Goal: Task Accomplishment & Management: Complete application form

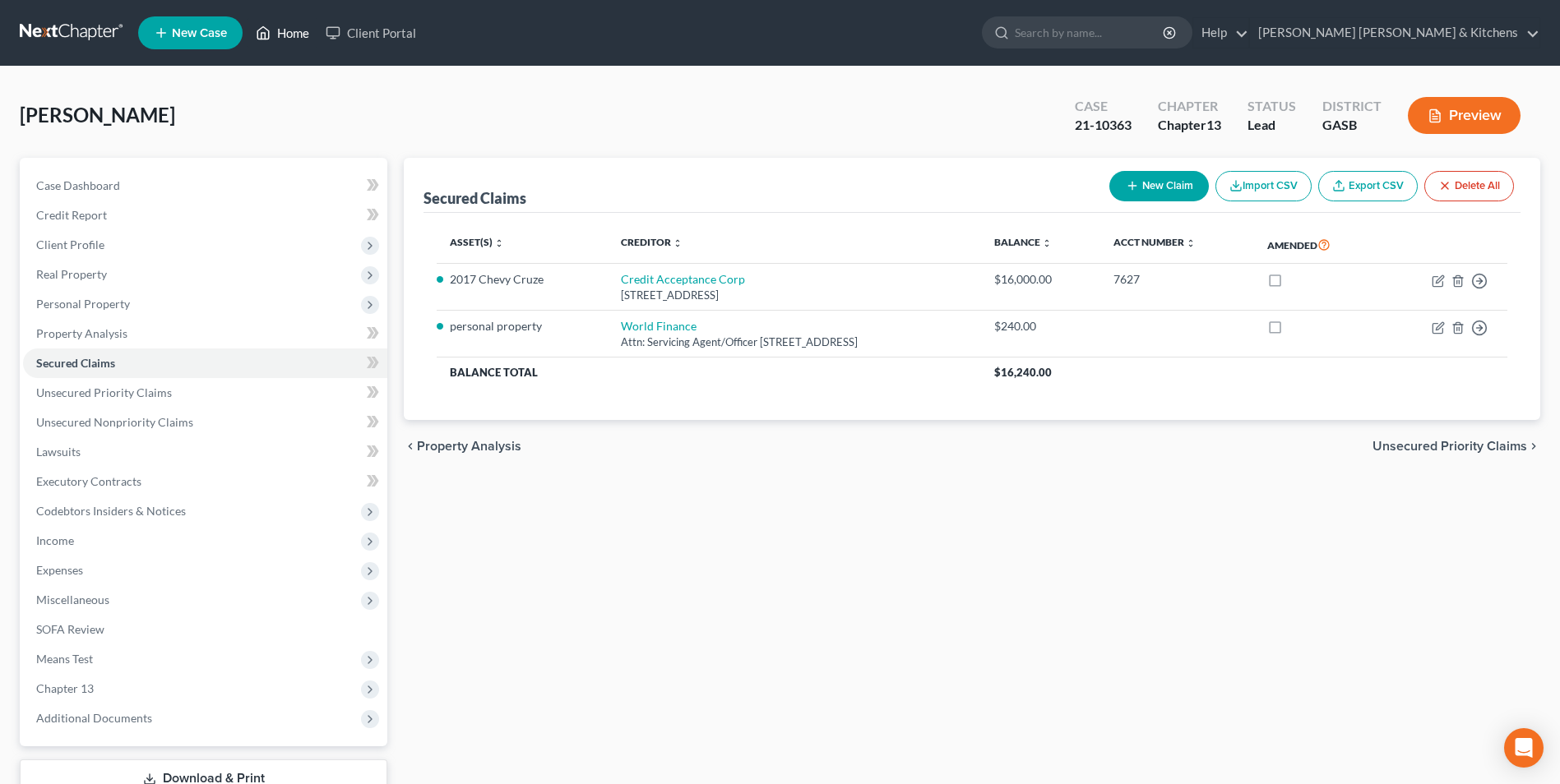
click at [297, 35] on link "Home" at bounding box center [283, 32] width 70 height 29
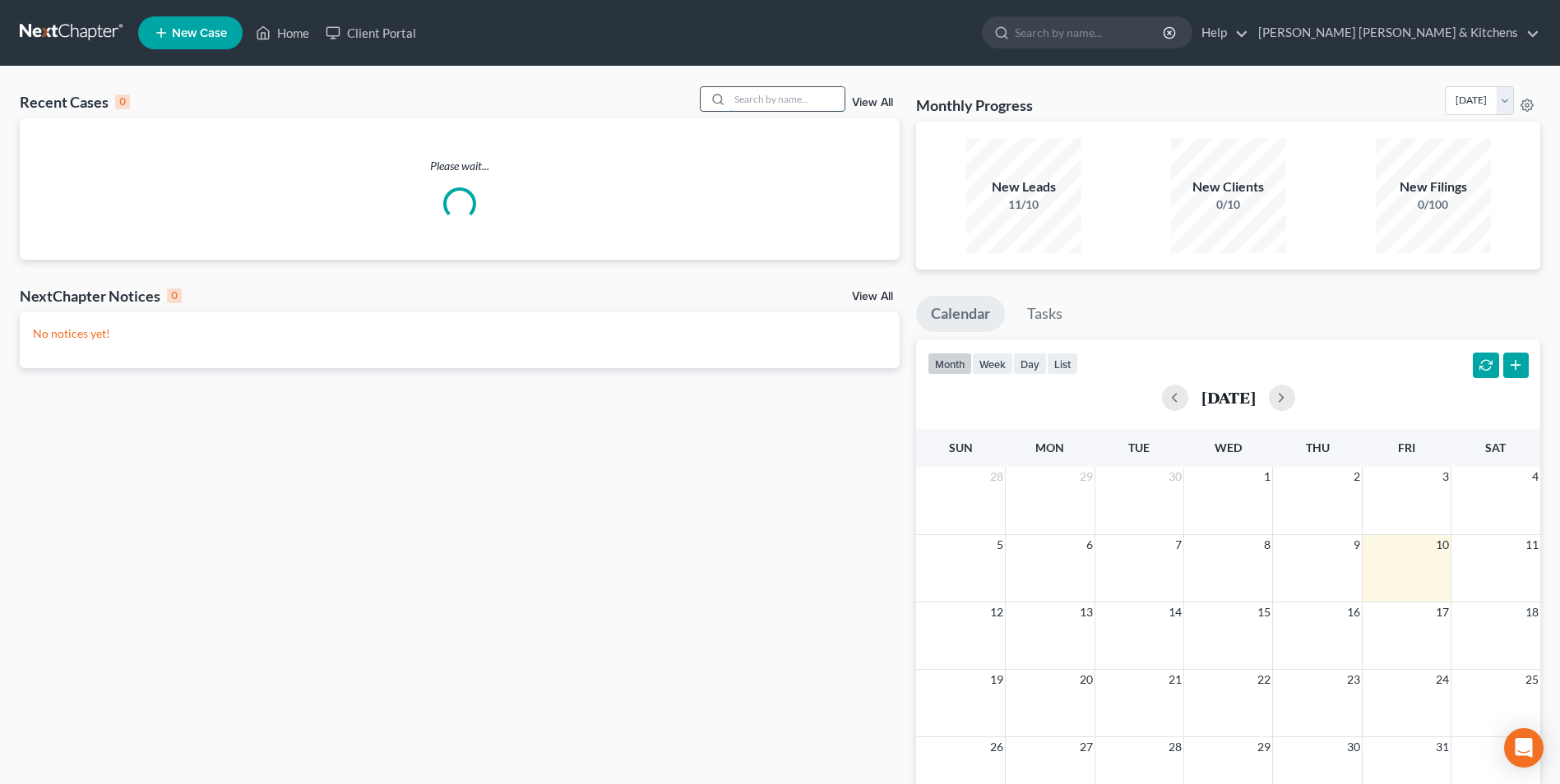
click at [748, 103] on input "search" at bounding box center [786, 99] width 115 height 24
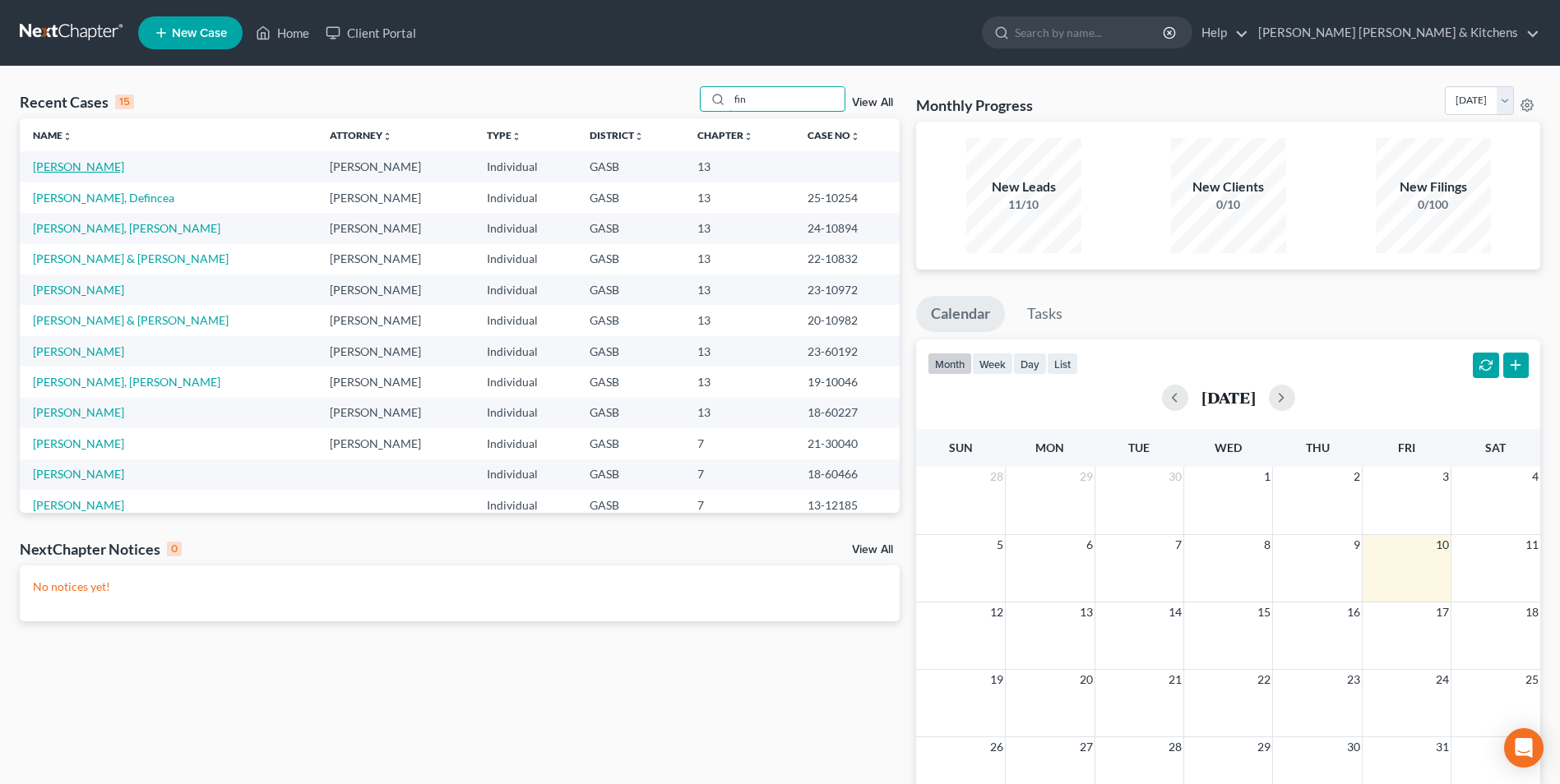
type input "fin"
click at [58, 164] on link "[PERSON_NAME]" at bounding box center [78, 167] width 91 height 14
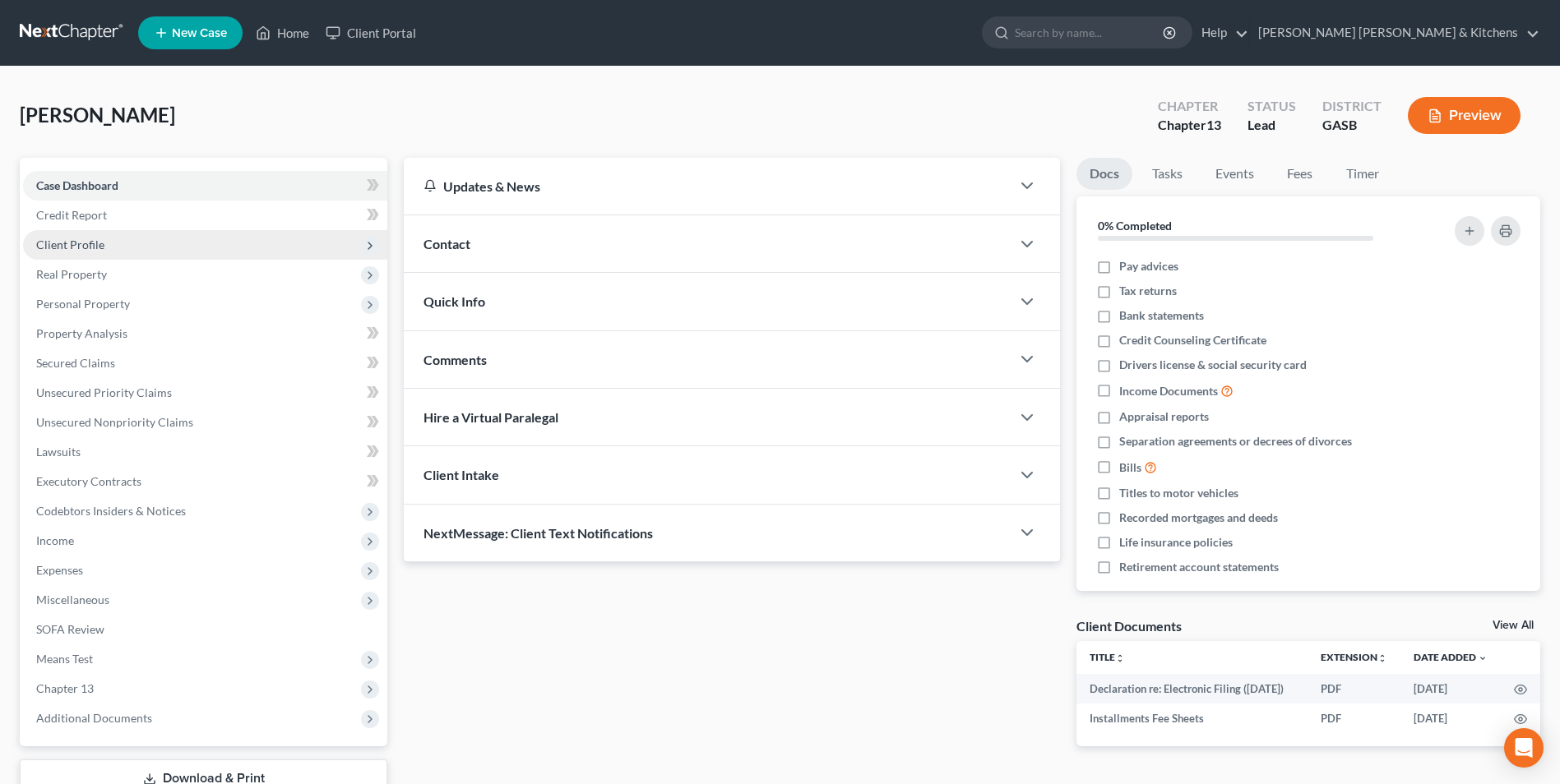
click at [38, 244] on span "Client Profile" at bounding box center [70, 245] width 69 height 14
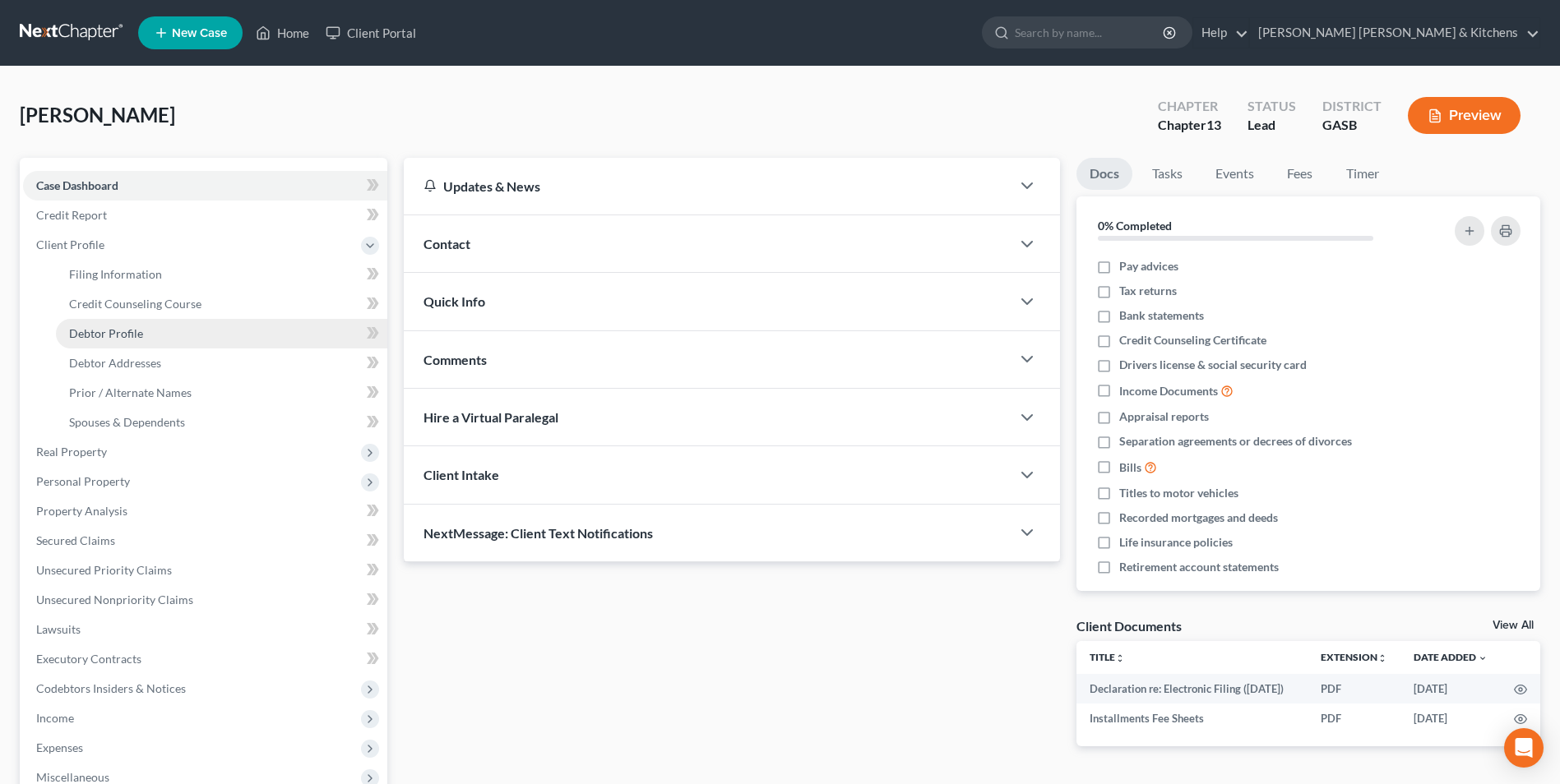
click at [103, 337] on span "Debtor Profile" at bounding box center [105, 333] width 74 height 14
select select "0"
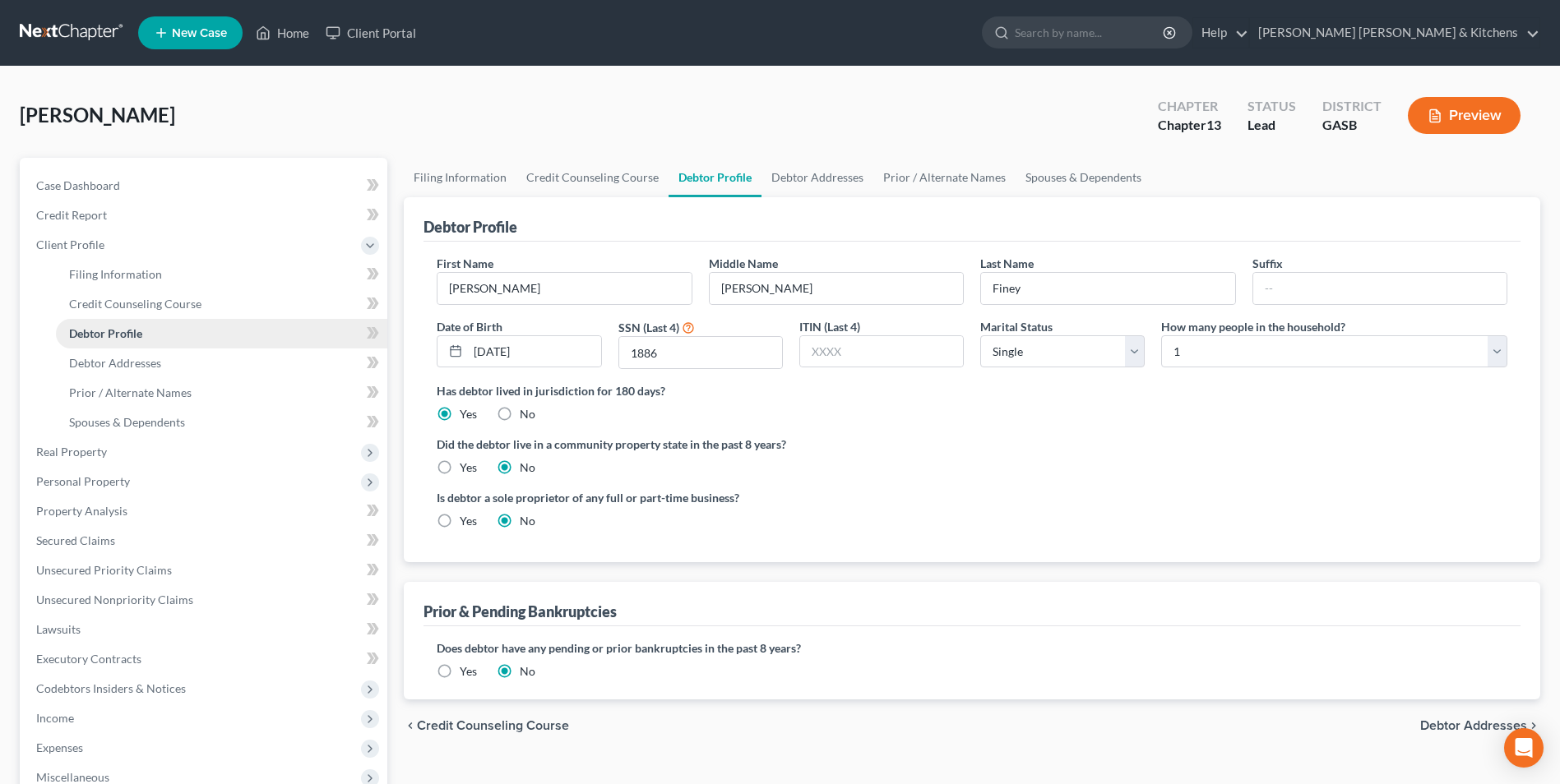
radio input "true"
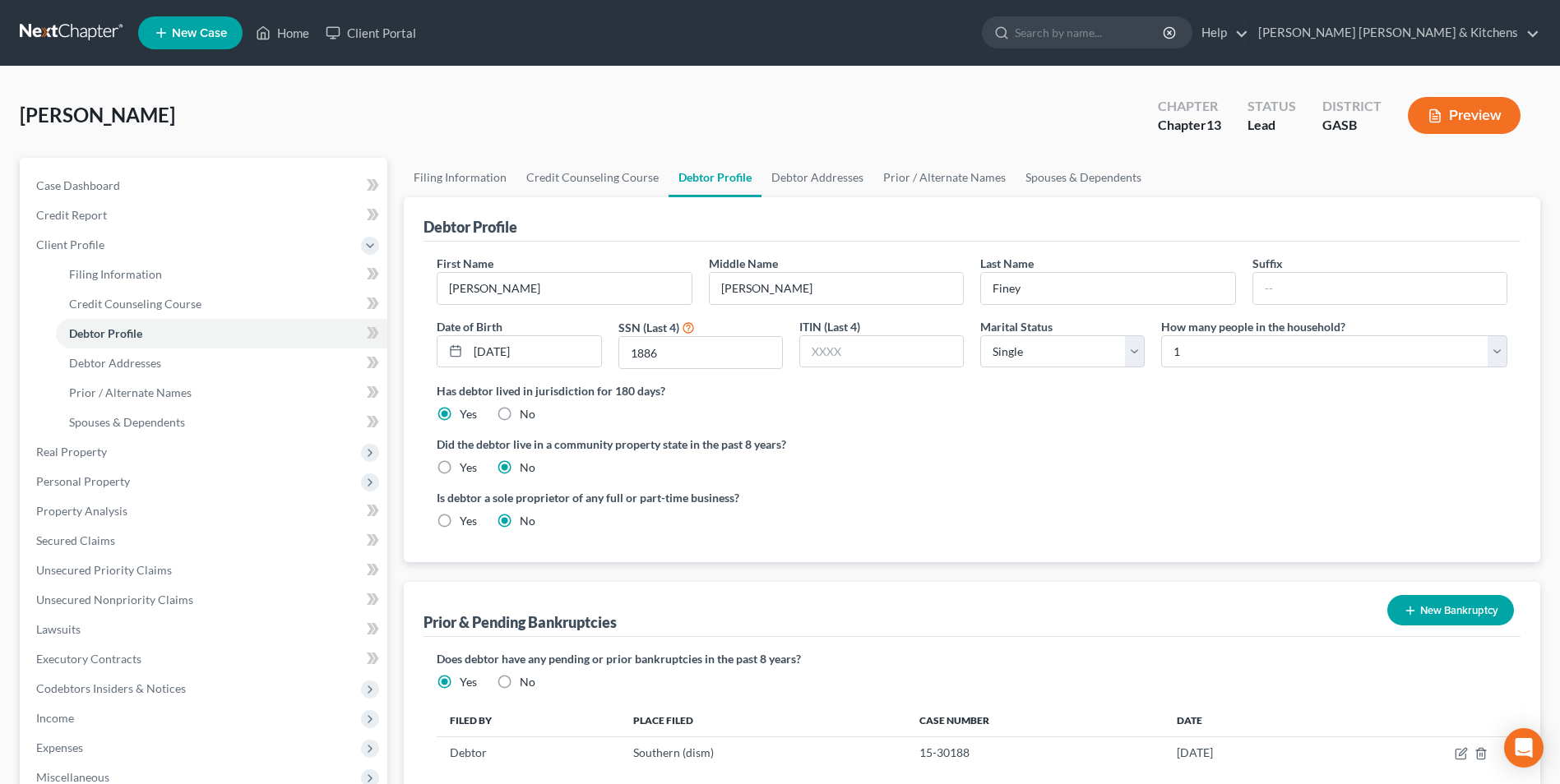
click at [895, 83] on div "[PERSON_NAME] Upgraded Chapter Chapter 13 Status Lead District GASB Preview Pet…" at bounding box center [780, 559] width 1560 height 984
drag, startPoint x: 119, startPoint y: 275, endPoint x: 217, endPoint y: 318, distance: 107.0
click at [119, 275] on span "Filing Information" at bounding box center [115, 274] width 93 height 14
select select "1"
select select "0"
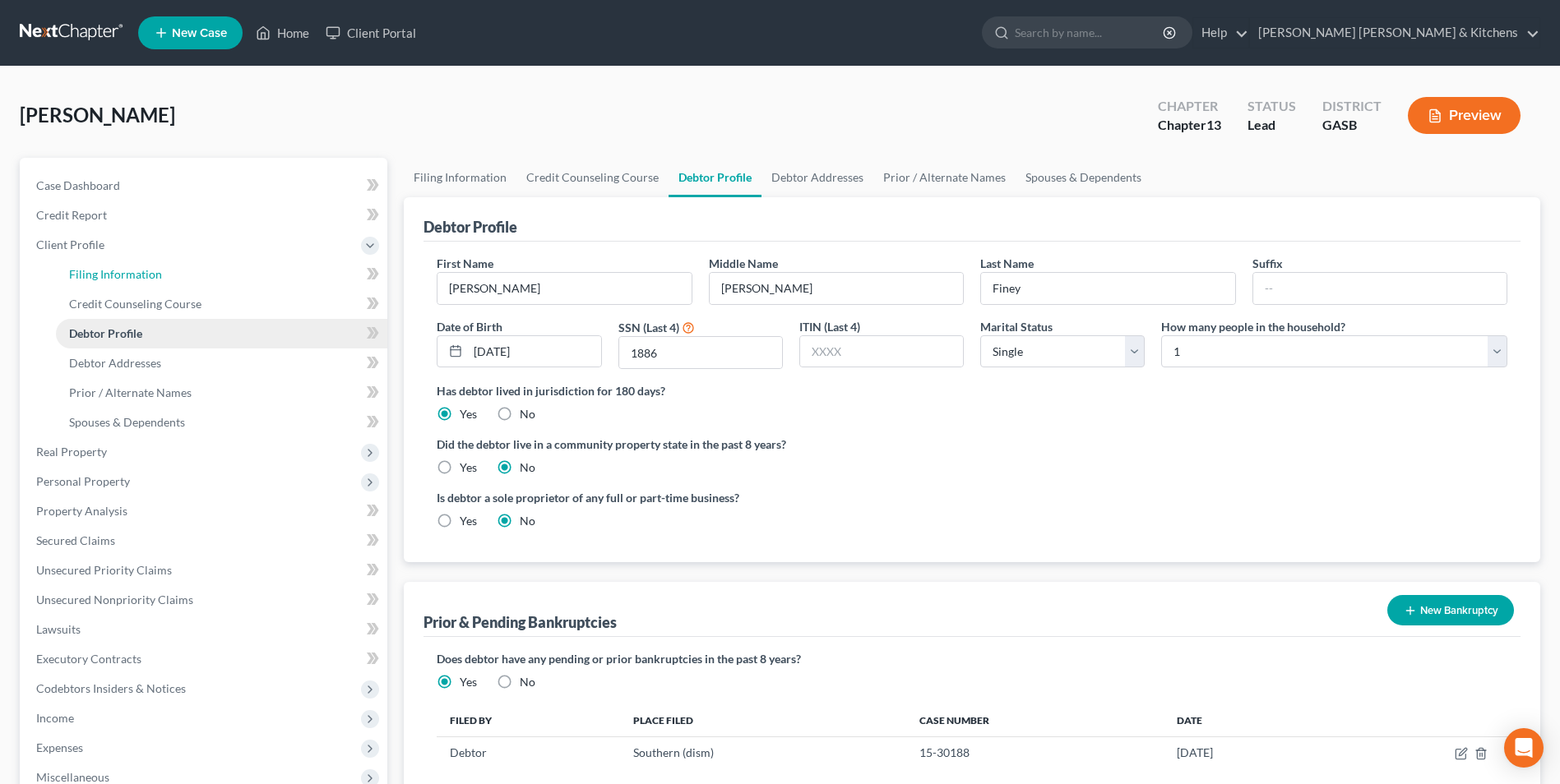
select select "3"
select select "10"
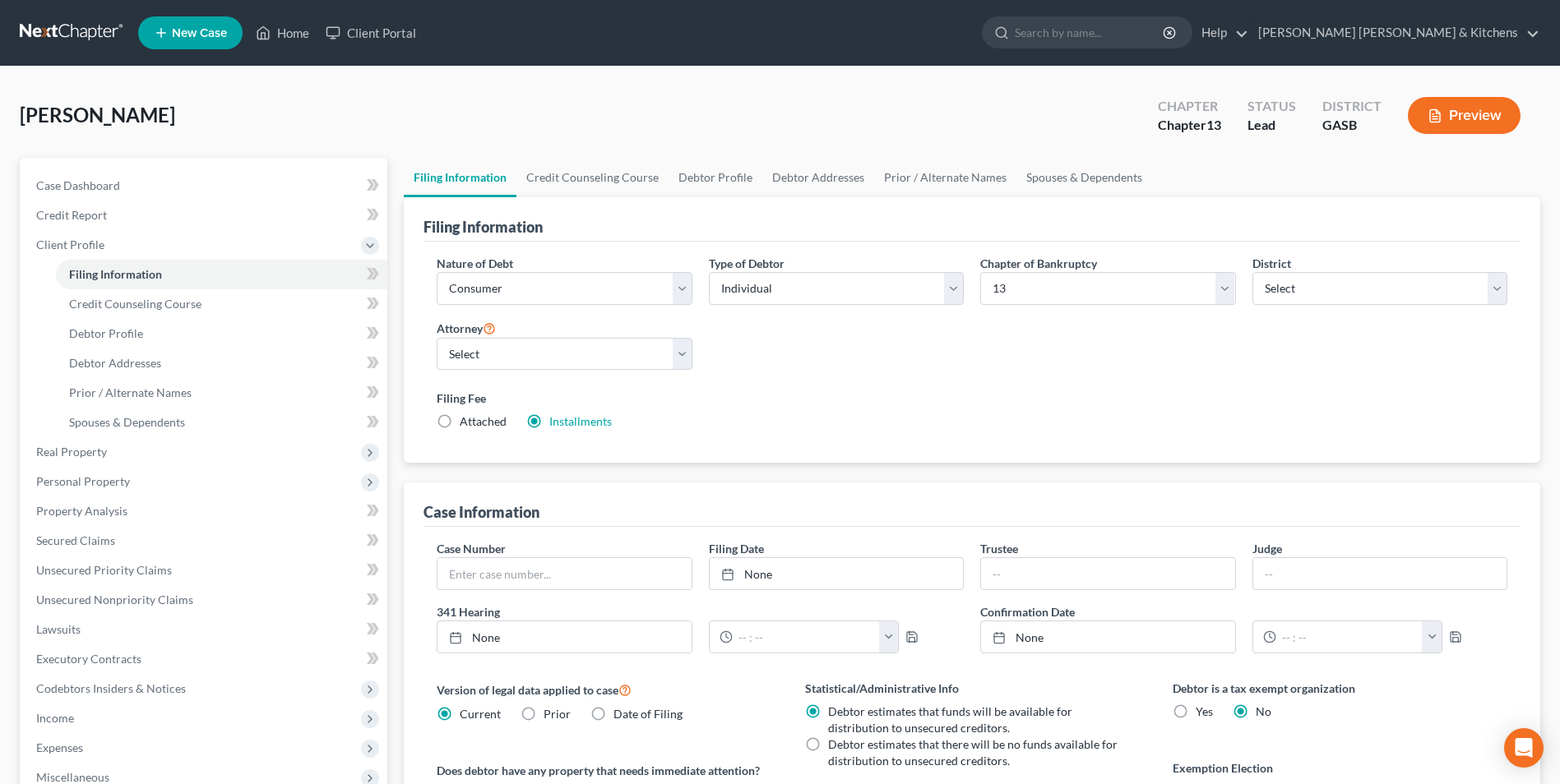
click at [460, 421] on label "Attached" at bounding box center [483, 421] width 47 height 16
click at [466, 421] on input "Attached" at bounding box center [472, 419] width 11 height 11
radio input "true"
radio input "false"
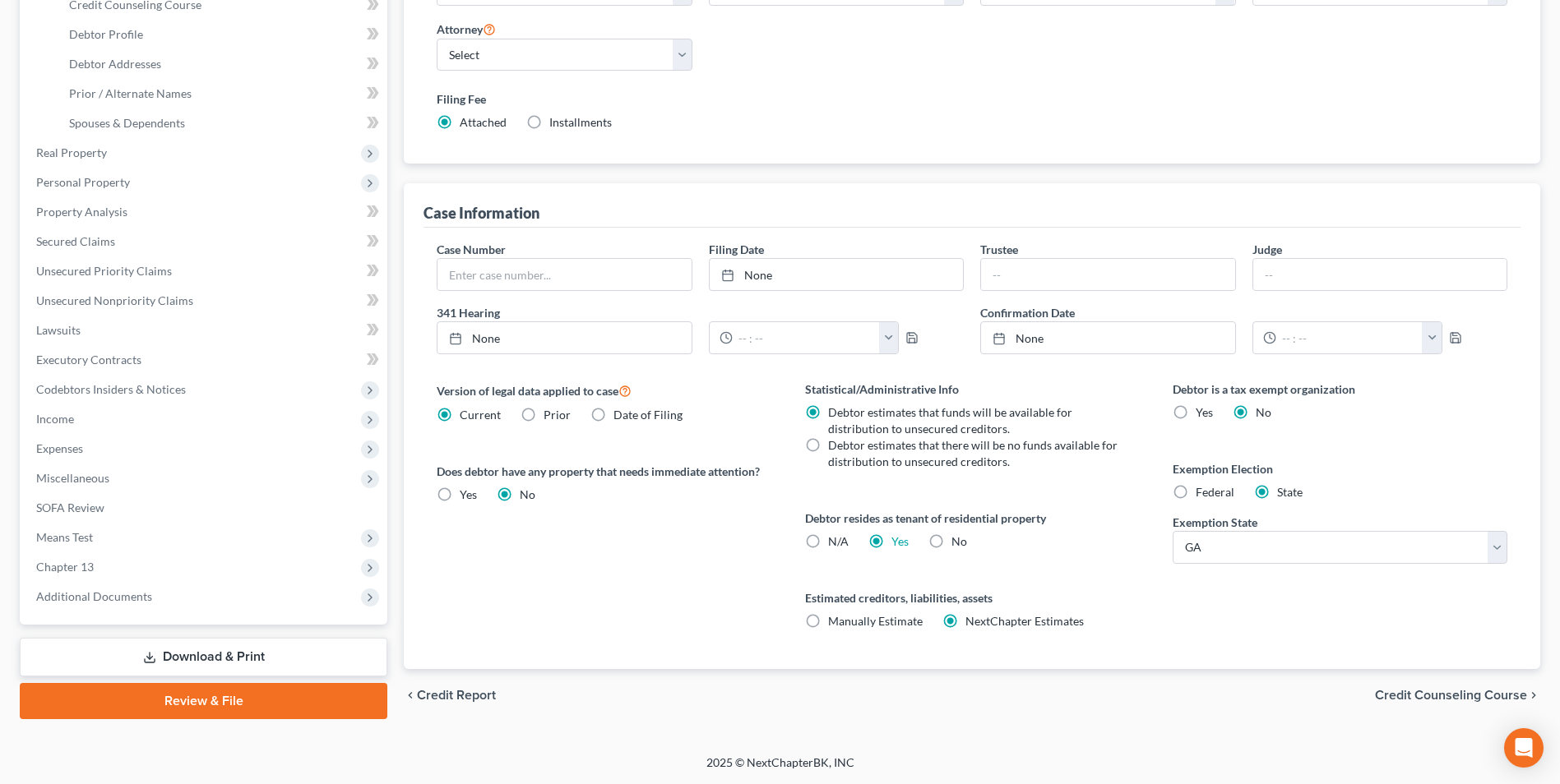
click at [263, 651] on link "Download & Print" at bounding box center [203, 657] width 367 height 38
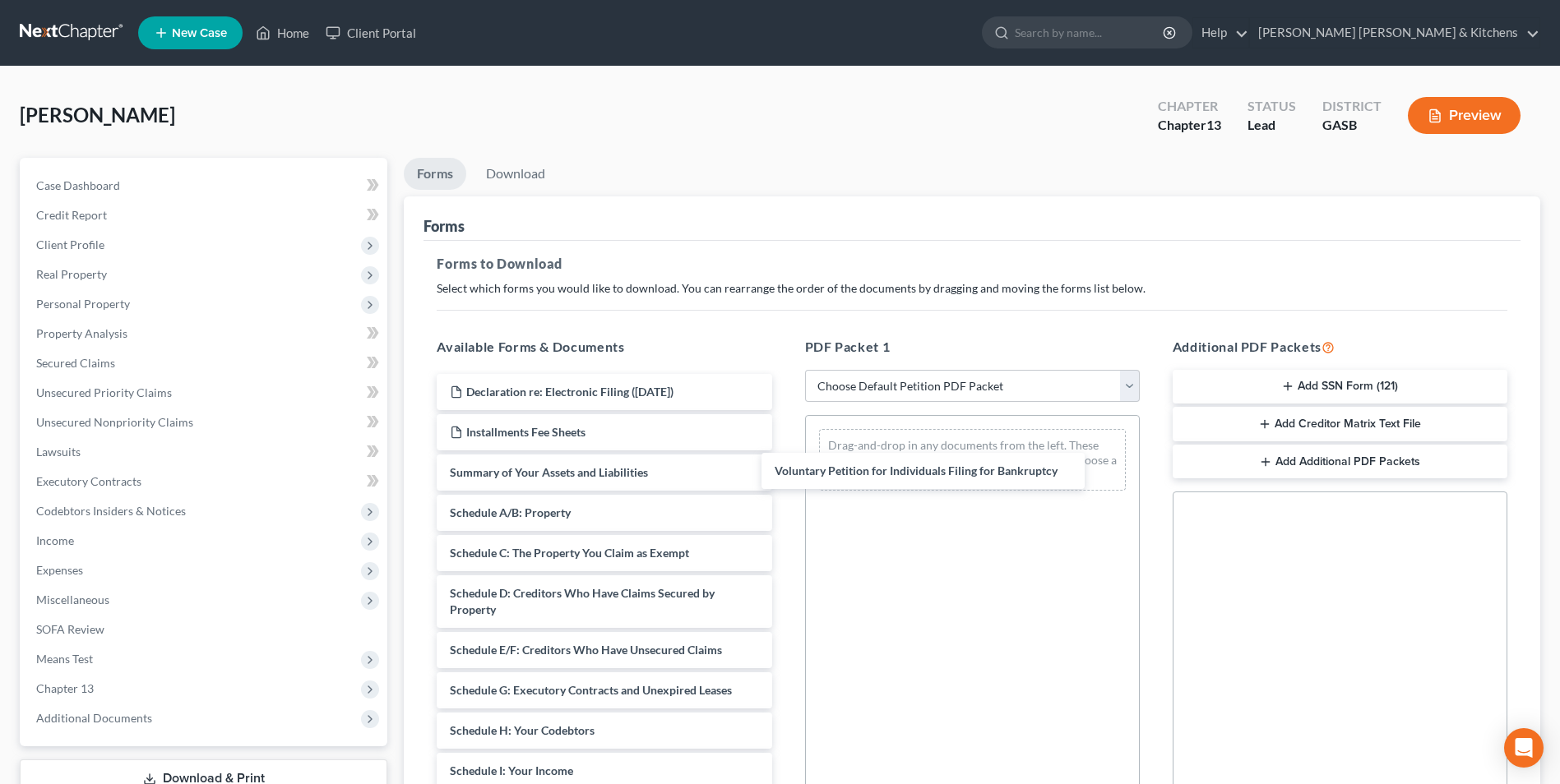
drag, startPoint x: 599, startPoint y: 473, endPoint x: 930, endPoint y: 470, distance: 331.0
click at [784, 471] on div "Voluntary Petition for Individuals Filing for Bankruptcy Declaration re: Electr…" at bounding box center [603, 759] width 361 height 770
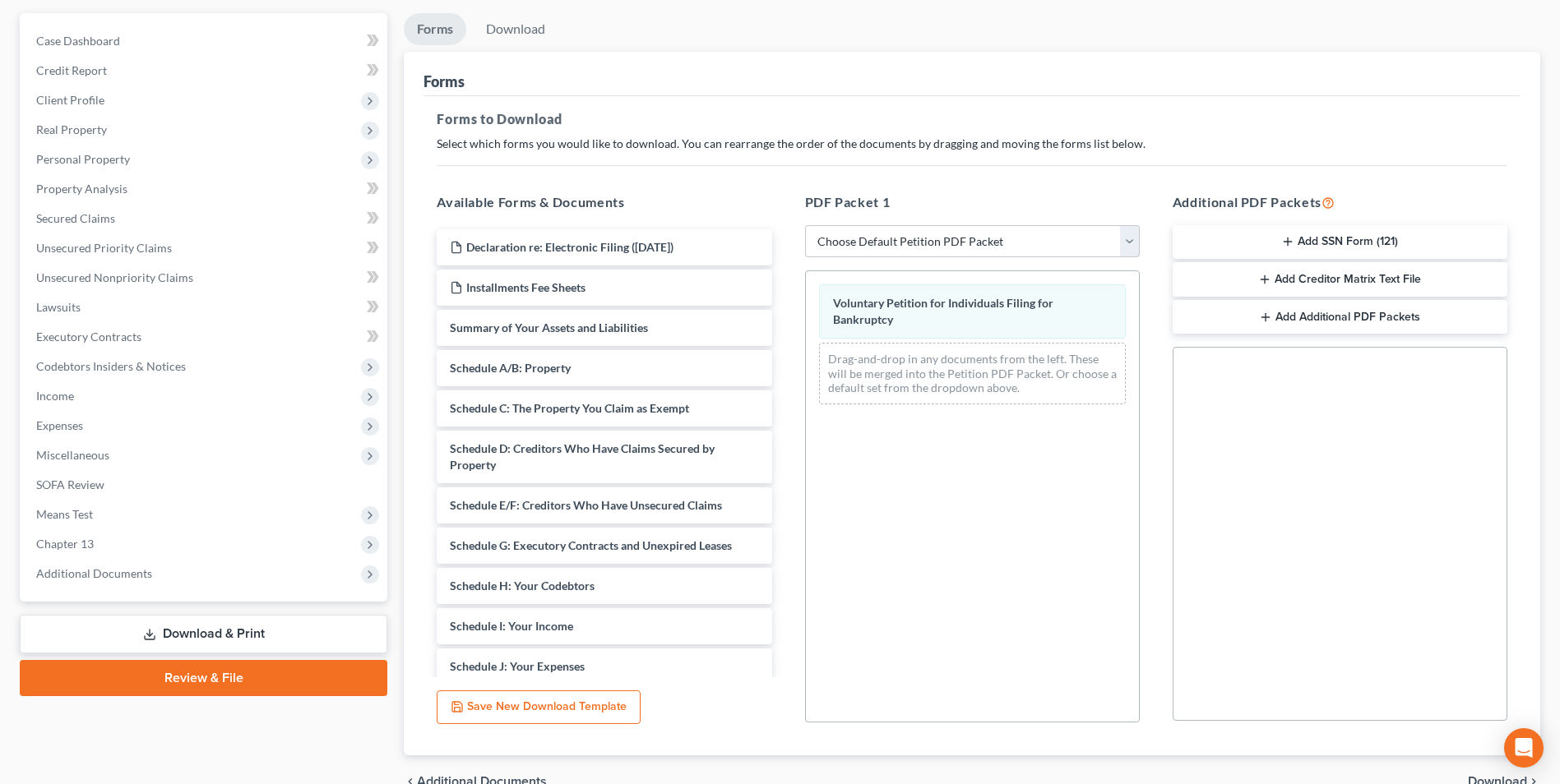
scroll to position [231, 0]
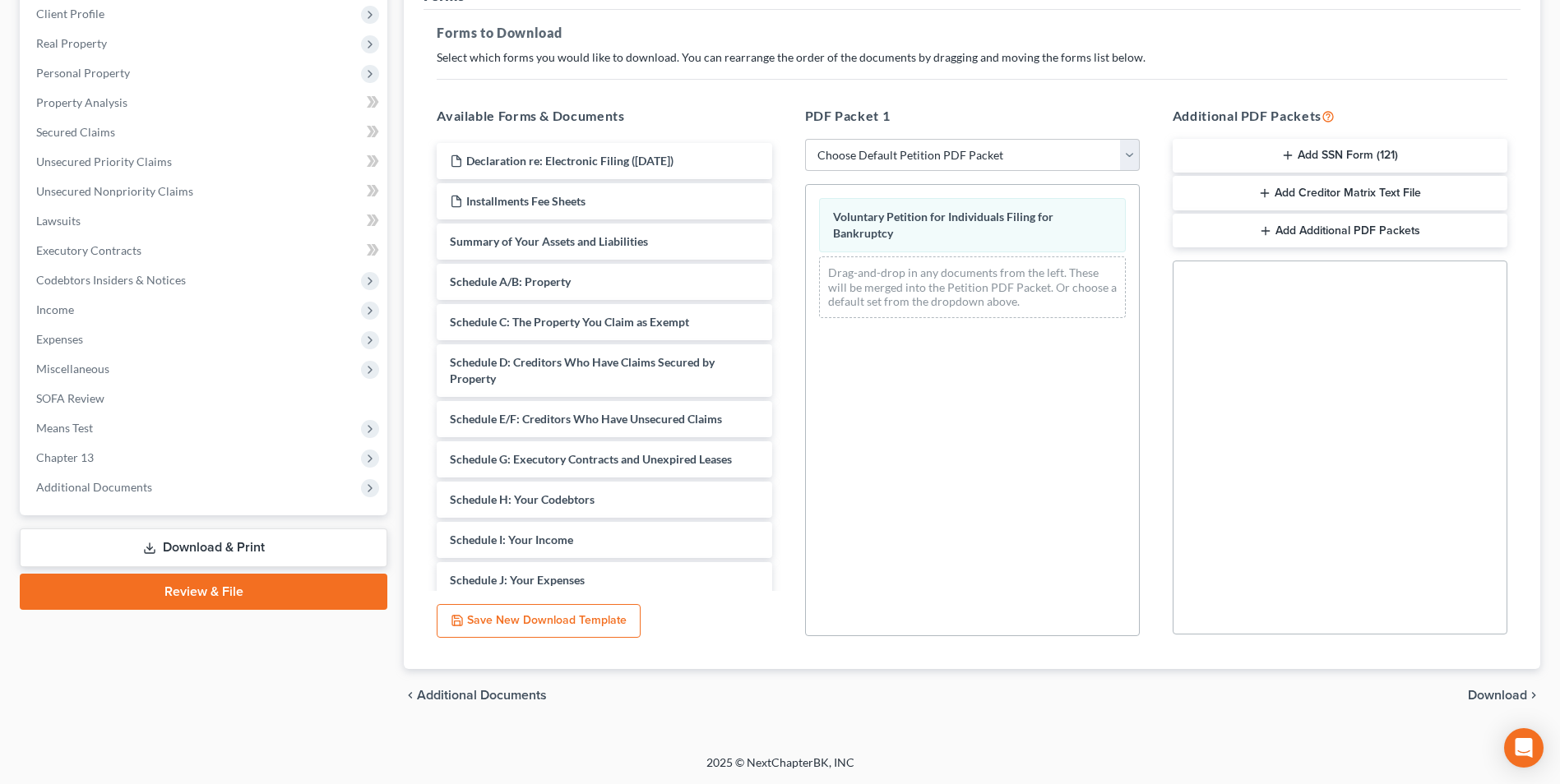
click at [1502, 695] on span "Download" at bounding box center [1498, 695] width 59 height 13
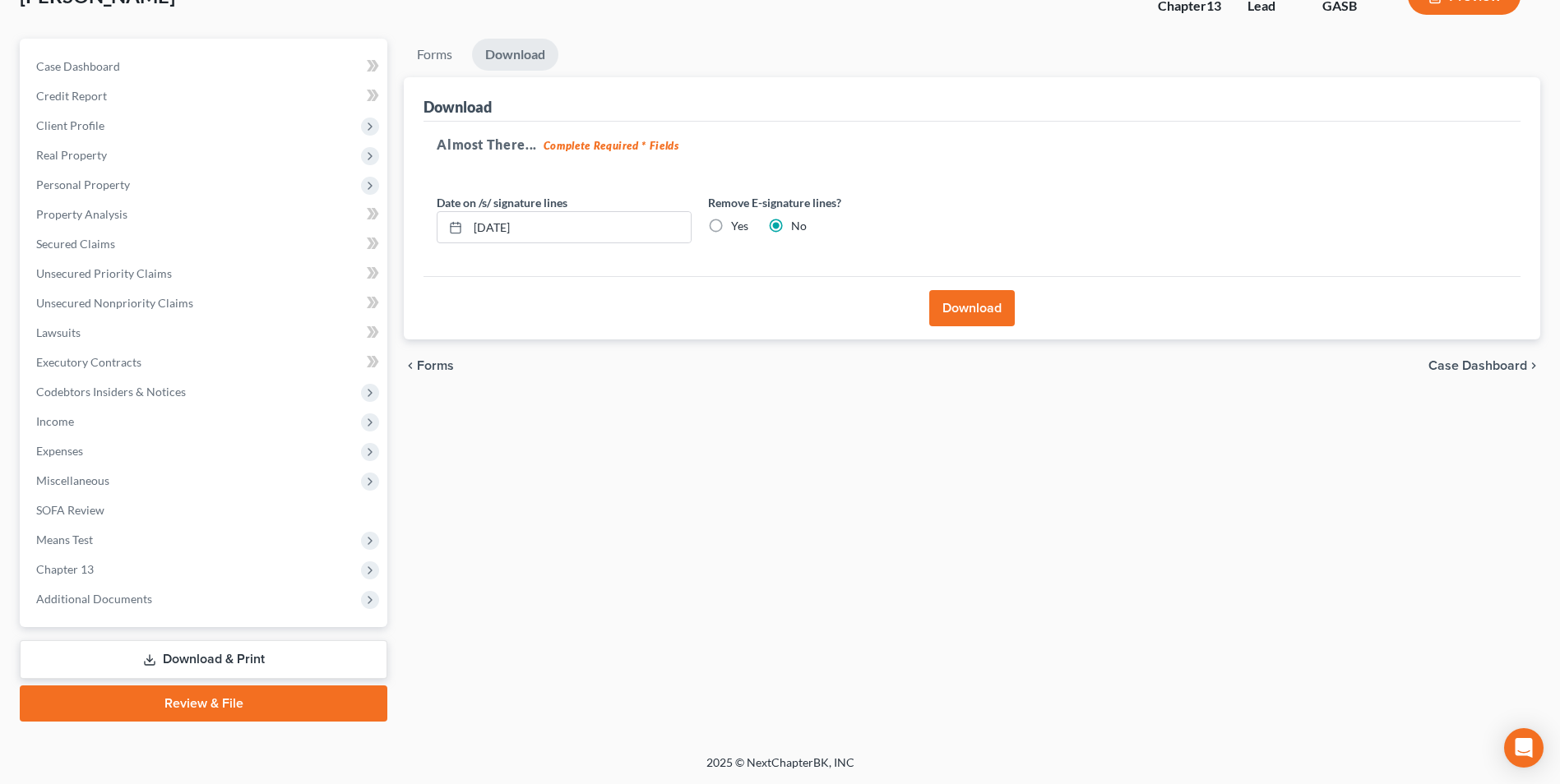
click at [984, 311] on button "Download" at bounding box center [972, 308] width 86 height 37
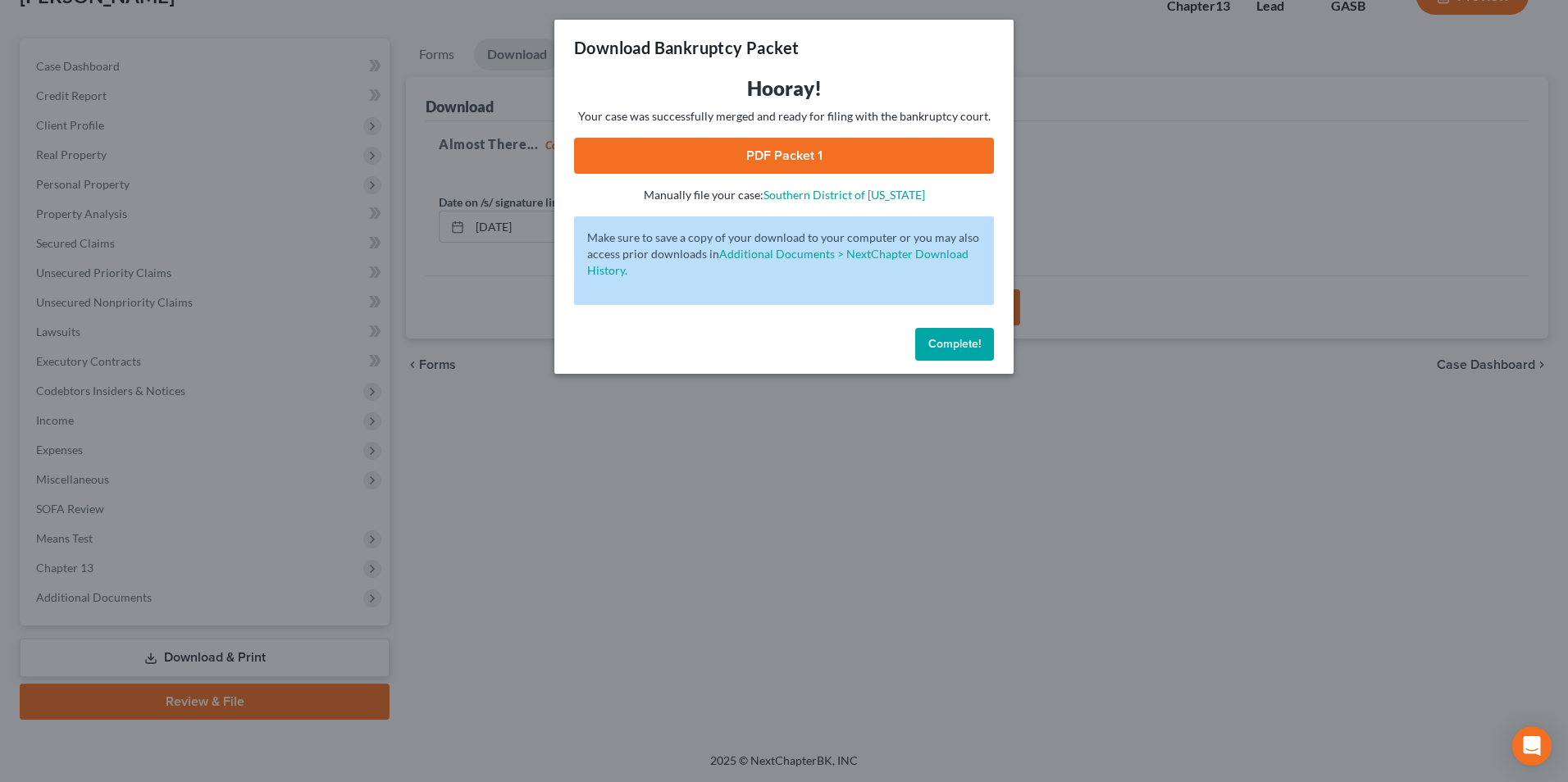
click at [755, 168] on link "PDF Packet 1" at bounding box center [784, 156] width 420 height 36
drag, startPoint x: 631, startPoint y: 568, endPoint x: 442, endPoint y: 437, distance: 230.0
click at [620, 559] on div "Download Bankruptcy Packet Hooray! Your case was successfully merged and ready …" at bounding box center [784, 391] width 1568 height 782
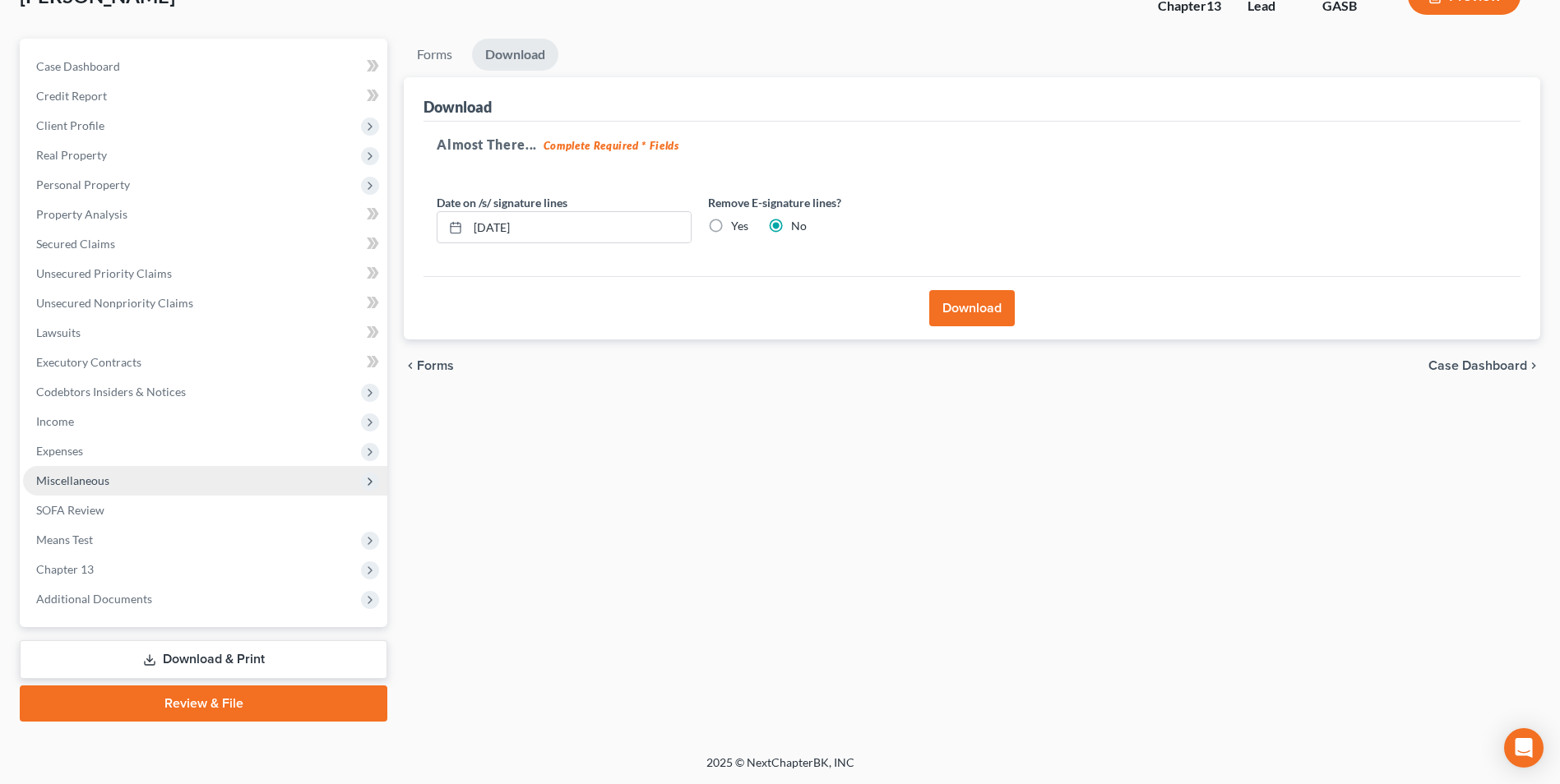
click at [98, 479] on span "Miscellaneous" at bounding box center [73, 480] width 73 height 14
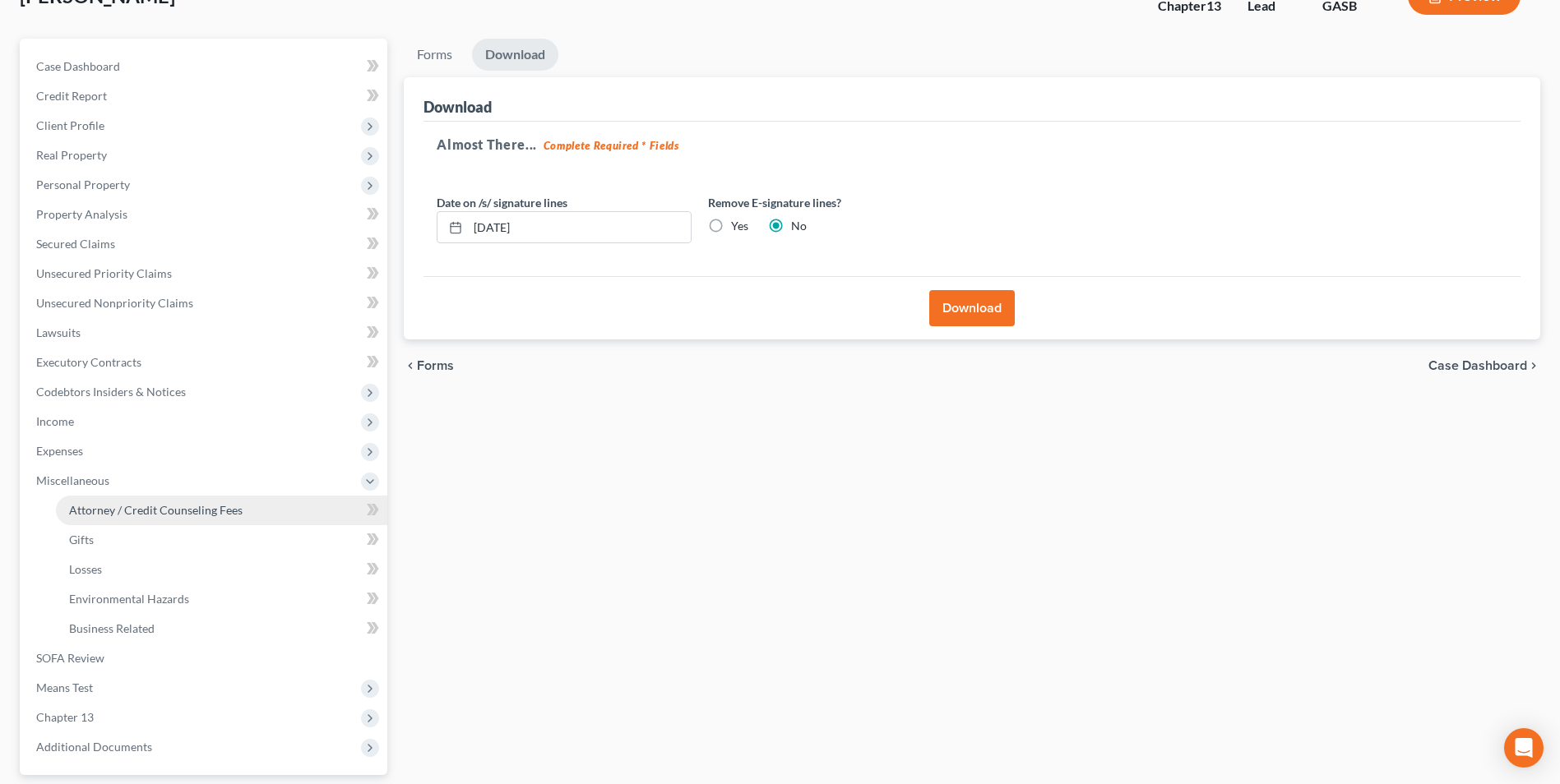
click at [115, 510] on span "Attorney / Credit Counseling Fees" at bounding box center [155, 510] width 174 height 14
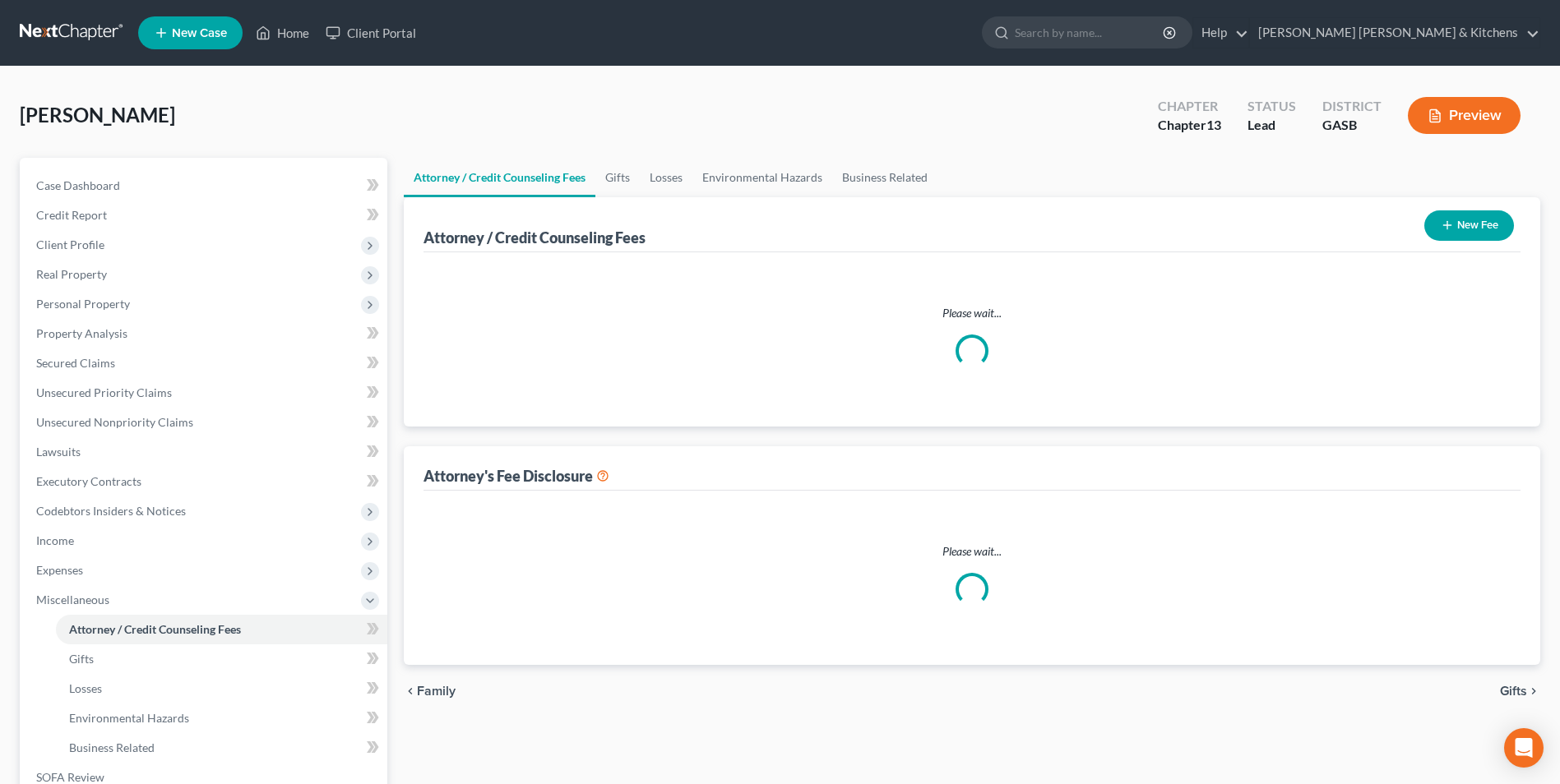
select select "0"
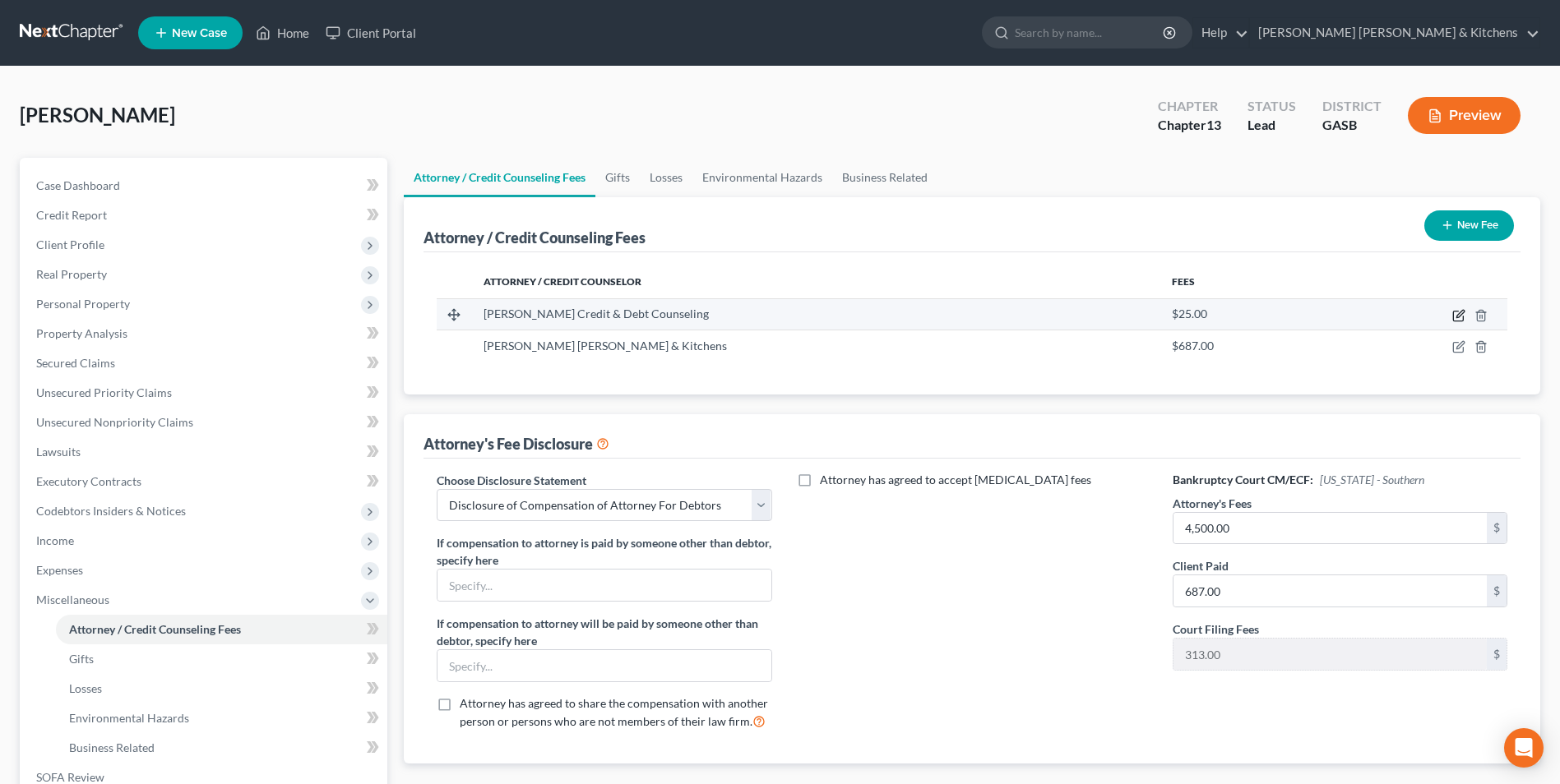
click at [1458, 319] on icon "button" at bounding box center [1458, 315] width 13 height 13
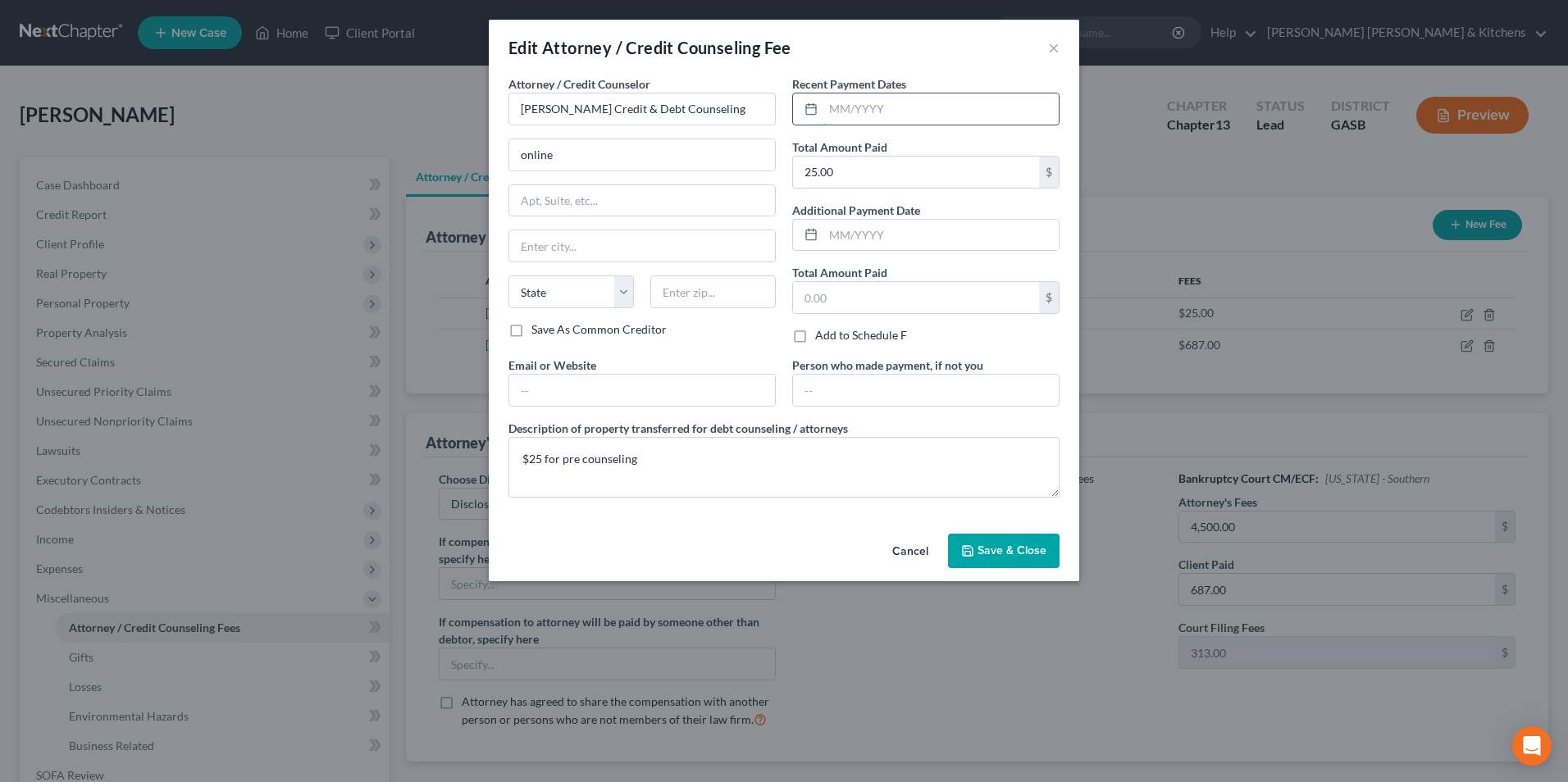
click at [937, 117] on input "text" at bounding box center [940, 108] width 236 height 31
type input "[DATE]"
click at [842, 174] on input "25.00" at bounding box center [916, 172] width 246 height 31
type input "30.00"
drag, startPoint x: 602, startPoint y: 160, endPoint x: 485, endPoint y: 164, distance: 117.1
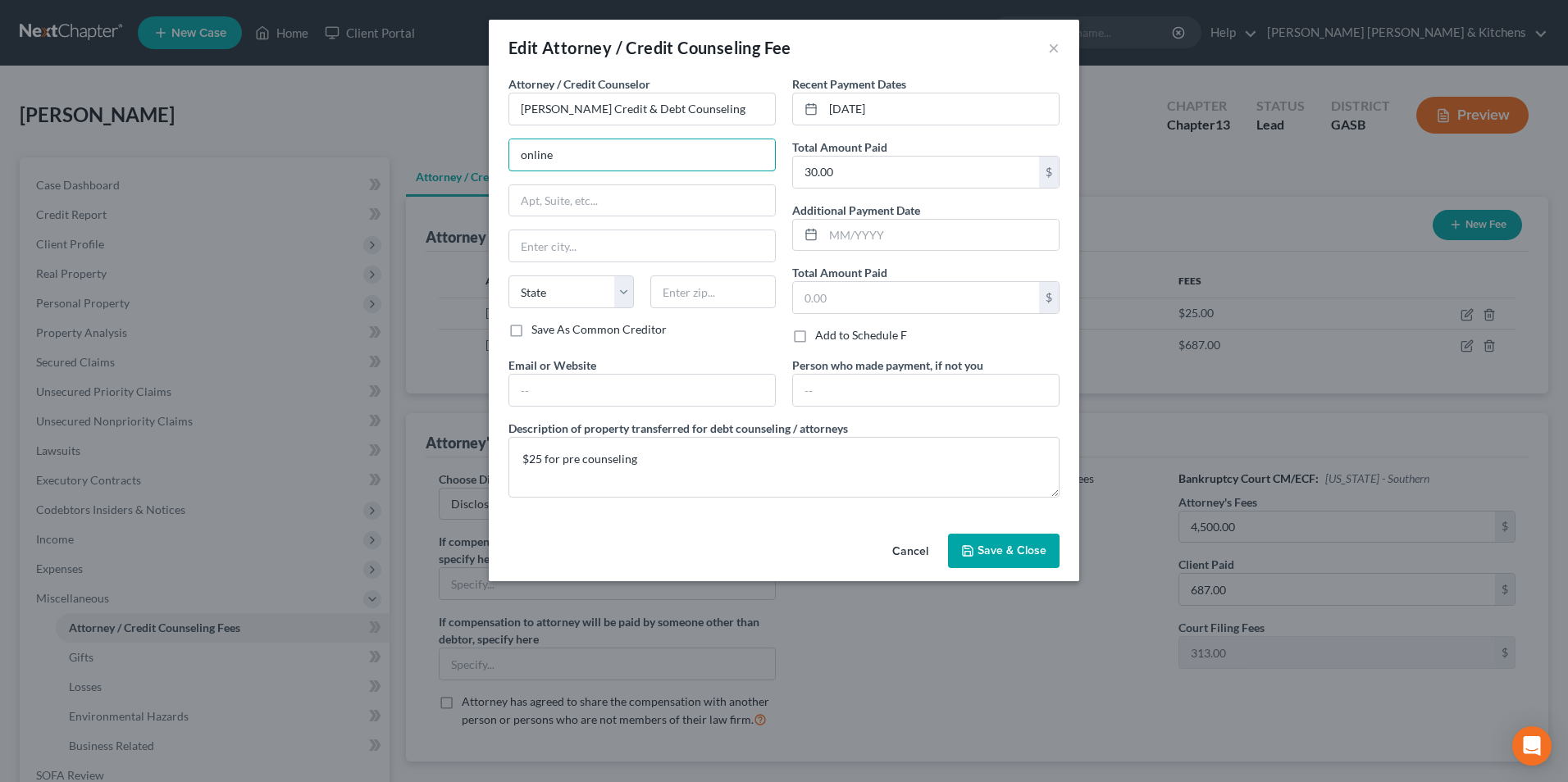
click at [493, 164] on div "Attorney / Credit Counselor * [PERSON_NAME] Credit & Debt Counseling online Sta…" at bounding box center [784, 301] width 590 height 451
type input "by phone"
click at [542, 460] on textarea "$25 for pre counseling" at bounding box center [784, 467] width 551 height 60
type textarea "$30 for pre counseling"
click at [1005, 548] on span "Save & Close" at bounding box center [1012, 551] width 68 height 14
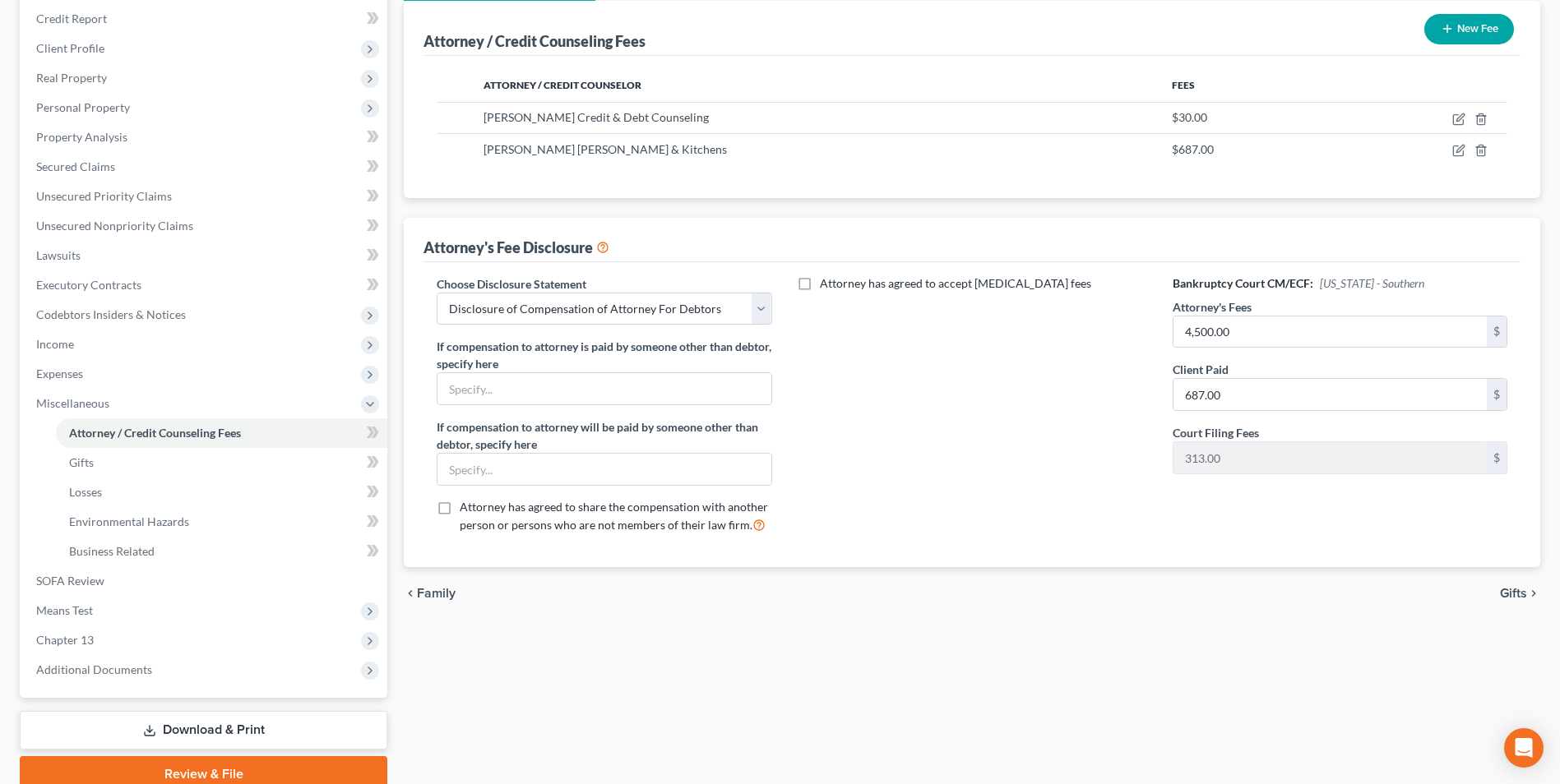
scroll to position [267, 0]
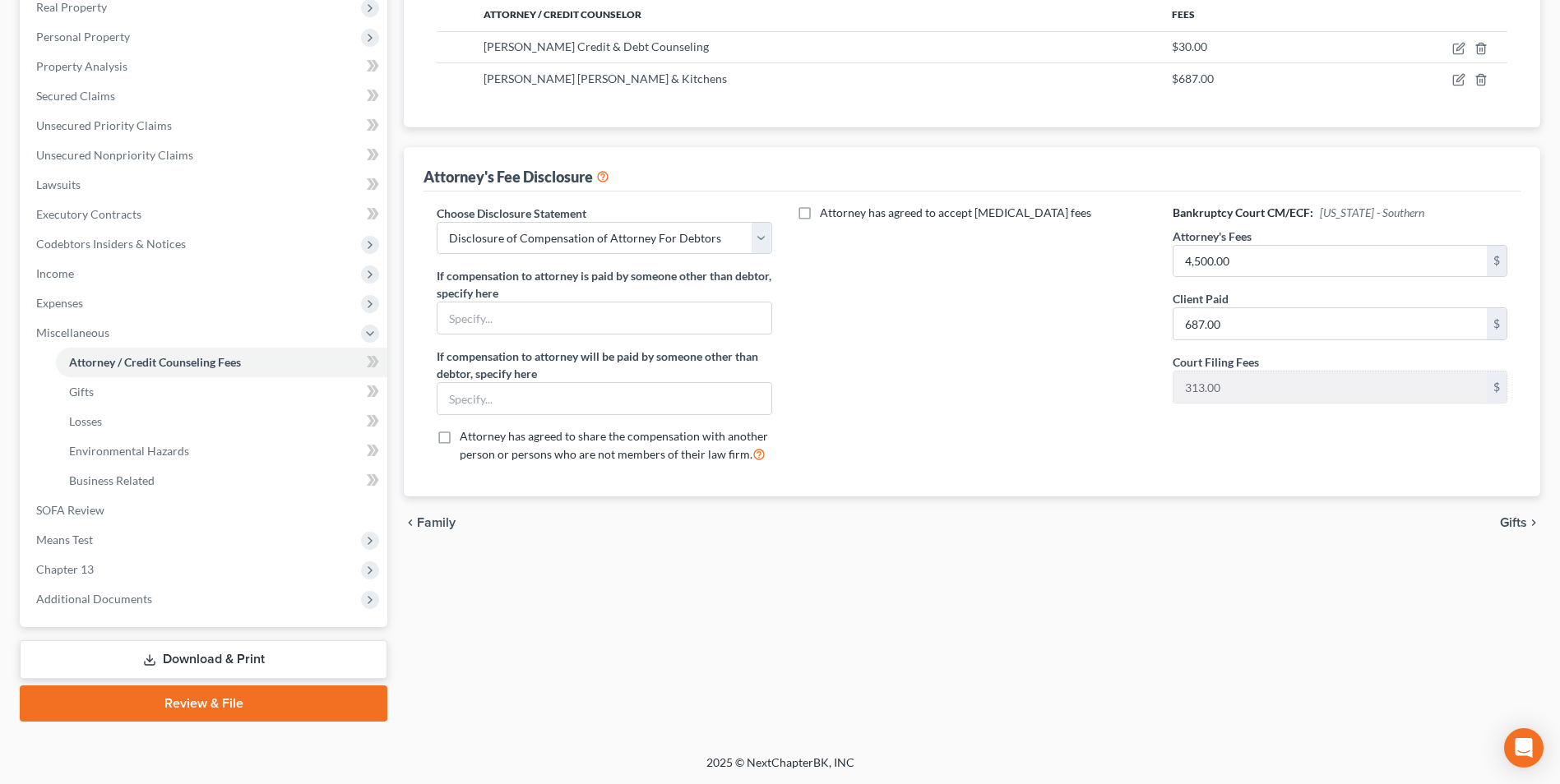
click at [248, 663] on link "Download & Print" at bounding box center [203, 659] width 367 height 38
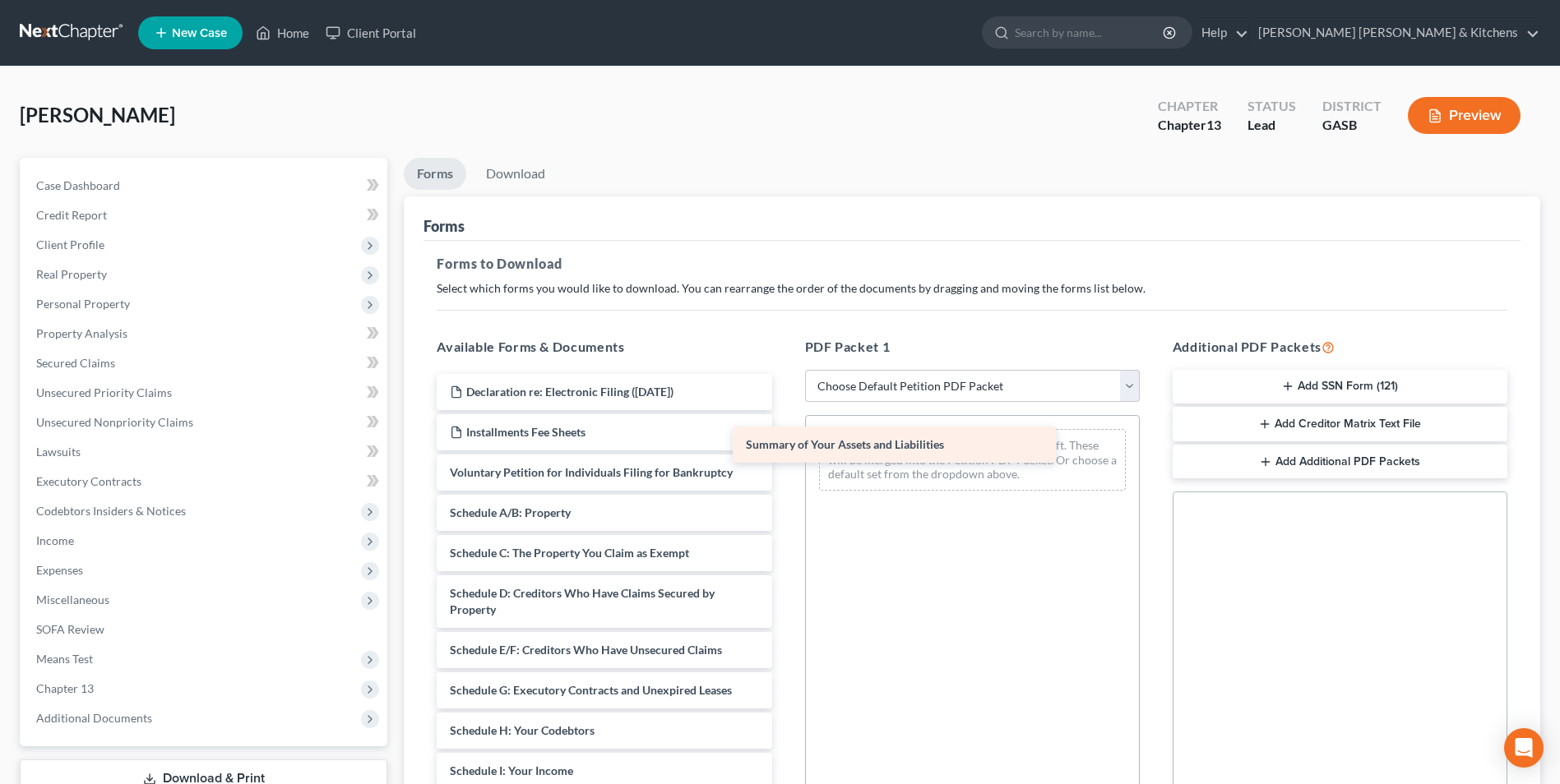
drag, startPoint x: 589, startPoint y: 519, endPoint x: 906, endPoint y: 449, distance: 324.6
click at [784, 449] on div "Summary of Your Assets and Liabilities Declaration re: Electronic Filing ([DATE…" at bounding box center [603, 759] width 361 height 770
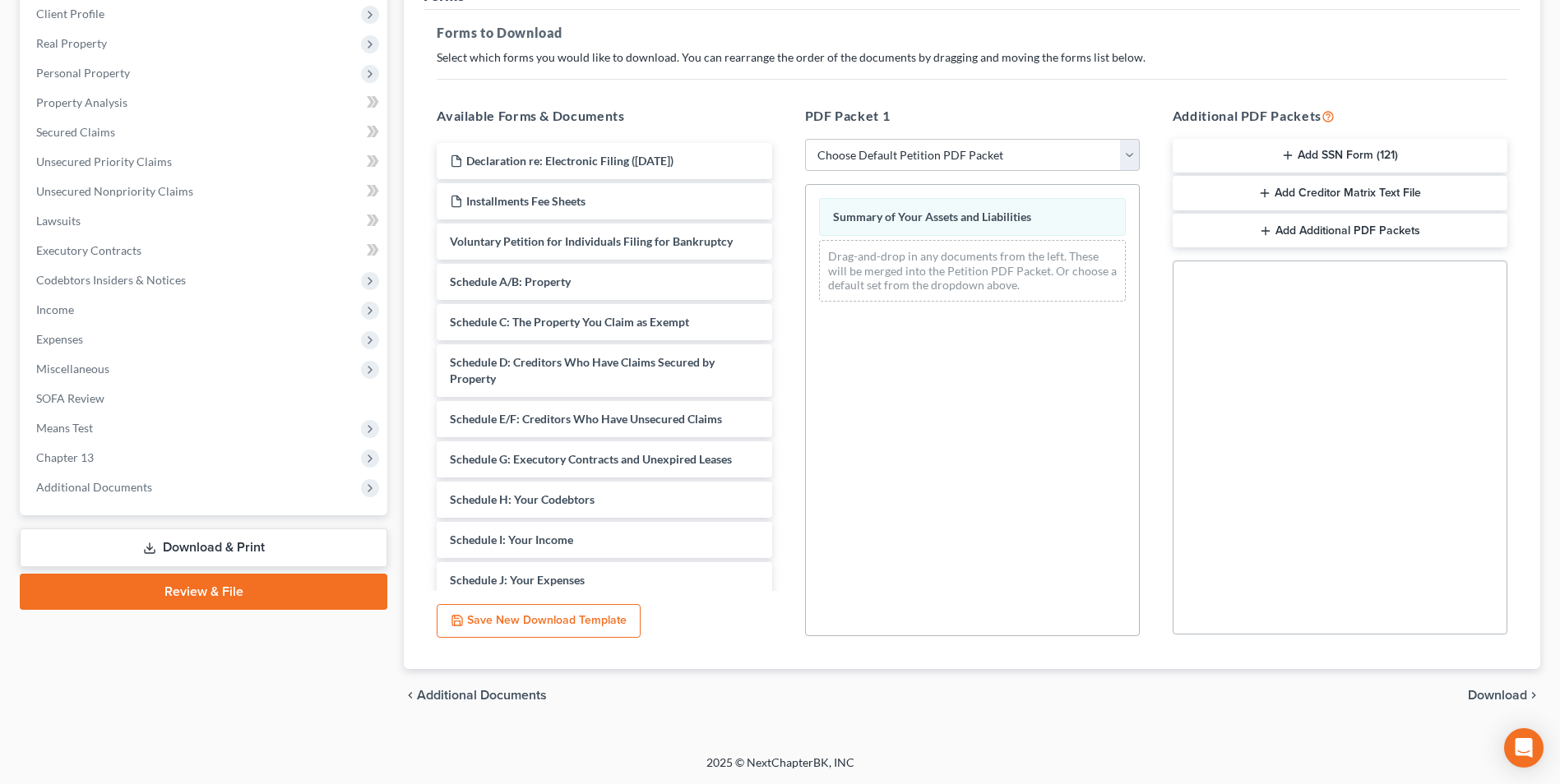
click at [1482, 697] on span "Download" at bounding box center [1498, 695] width 59 height 13
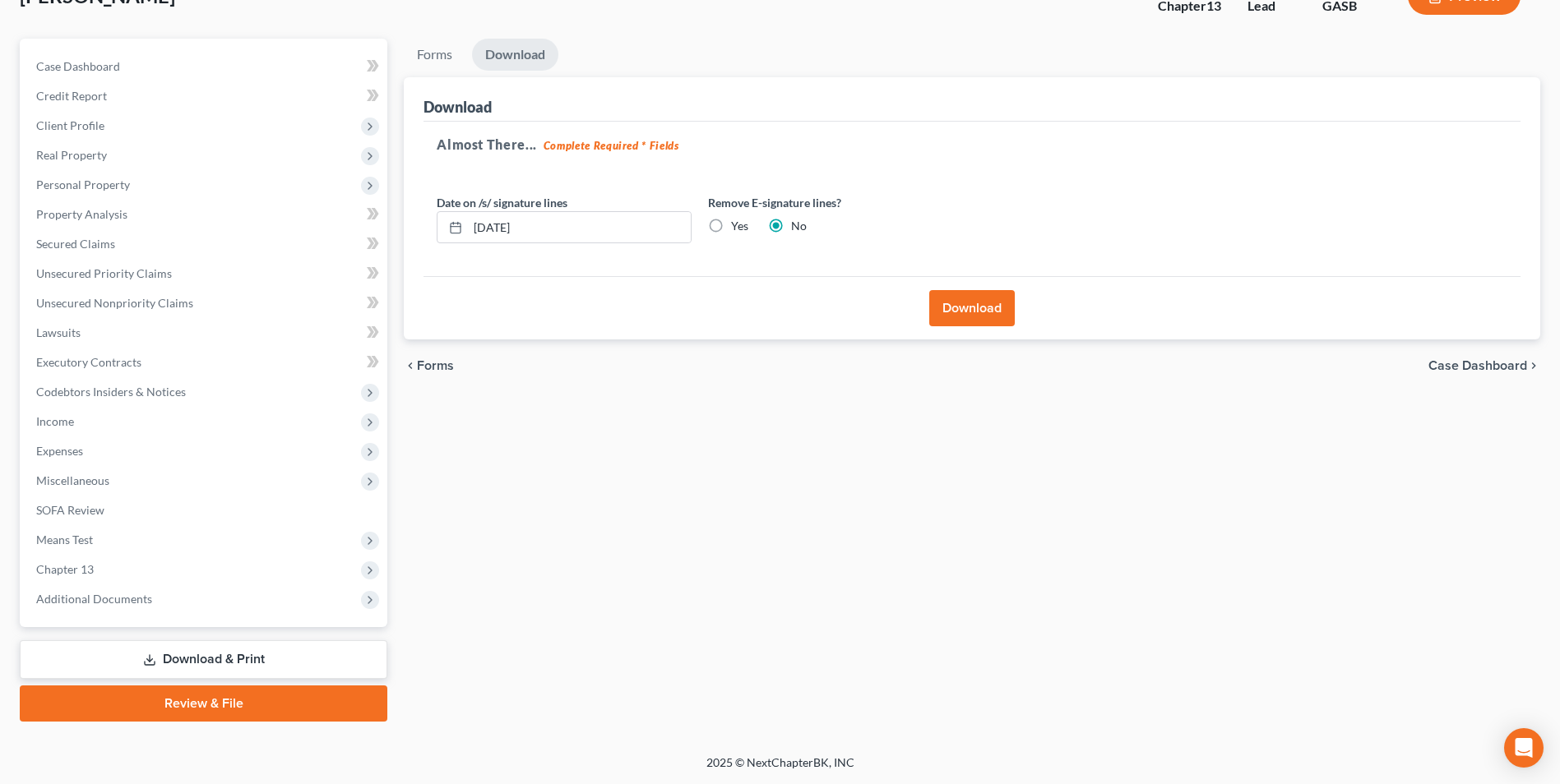
click at [989, 317] on button "Download" at bounding box center [972, 308] width 86 height 37
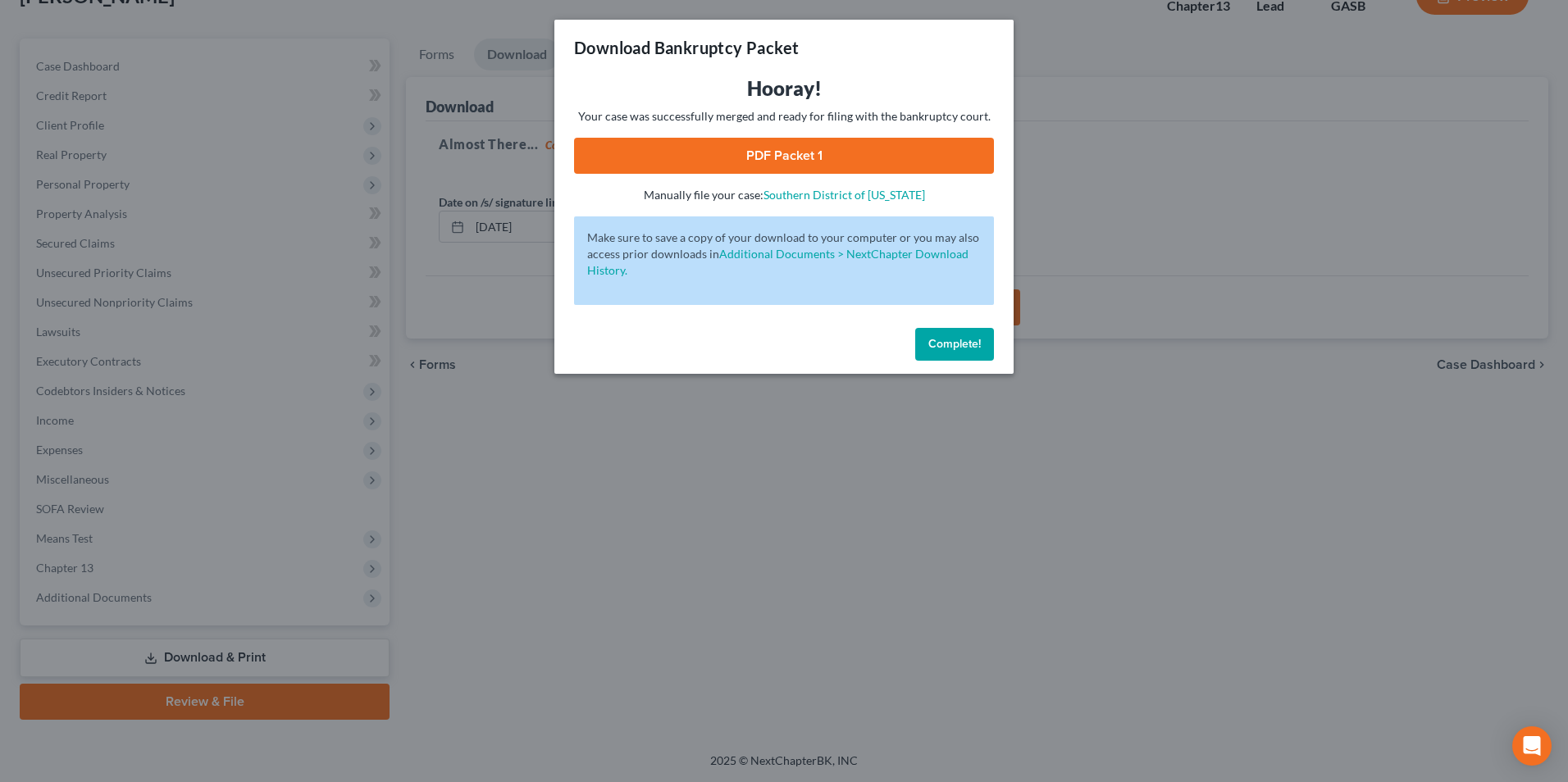
click at [825, 147] on link "PDF Packet 1" at bounding box center [784, 156] width 420 height 36
click at [593, 525] on div "Download Bankruptcy Packet Hooray! Your case was successfully merged and ready …" at bounding box center [784, 391] width 1568 height 782
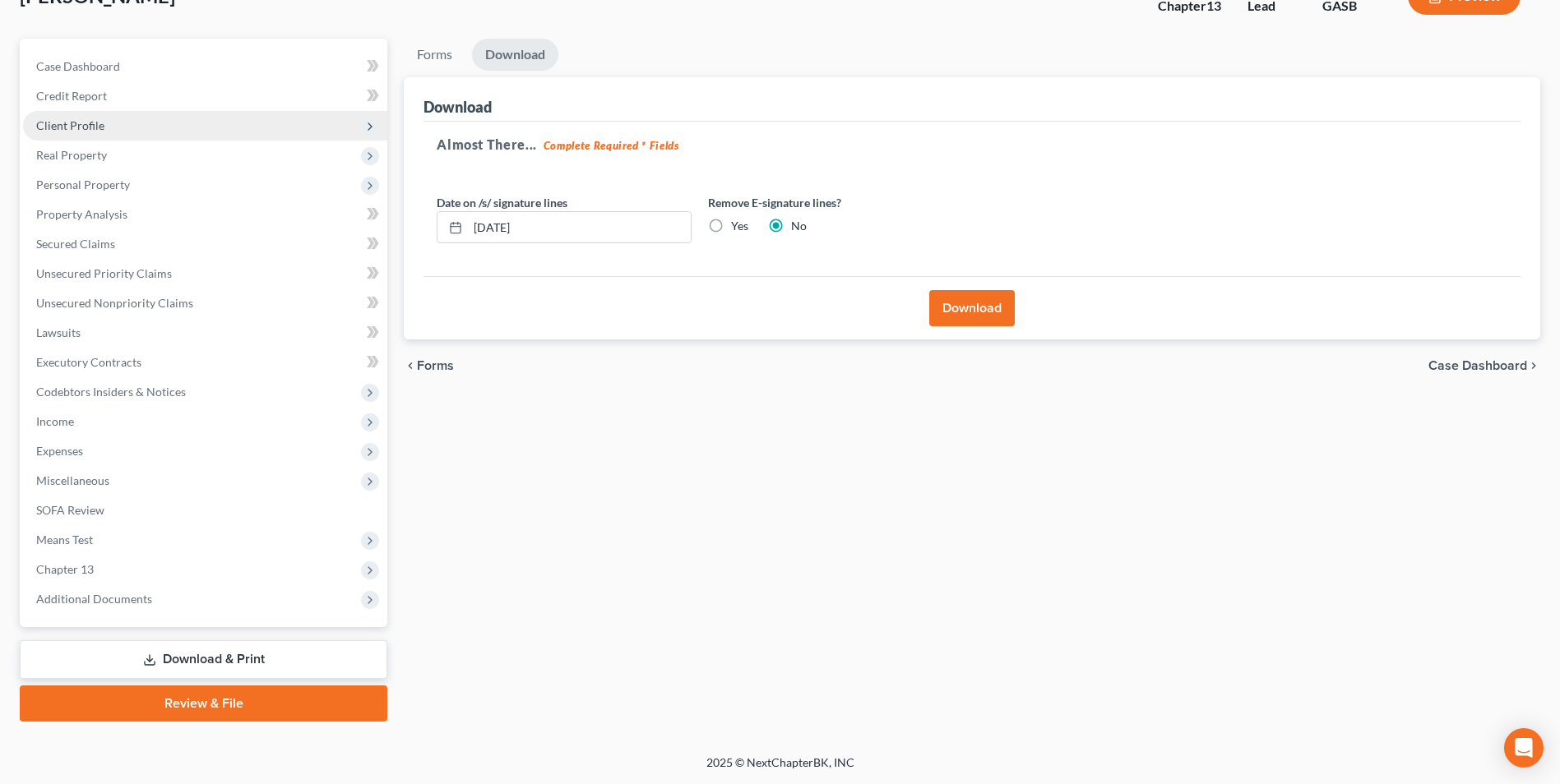
click at [79, 123] on span "Client Profile" at bounding box center [70, 126] width 69 height 14
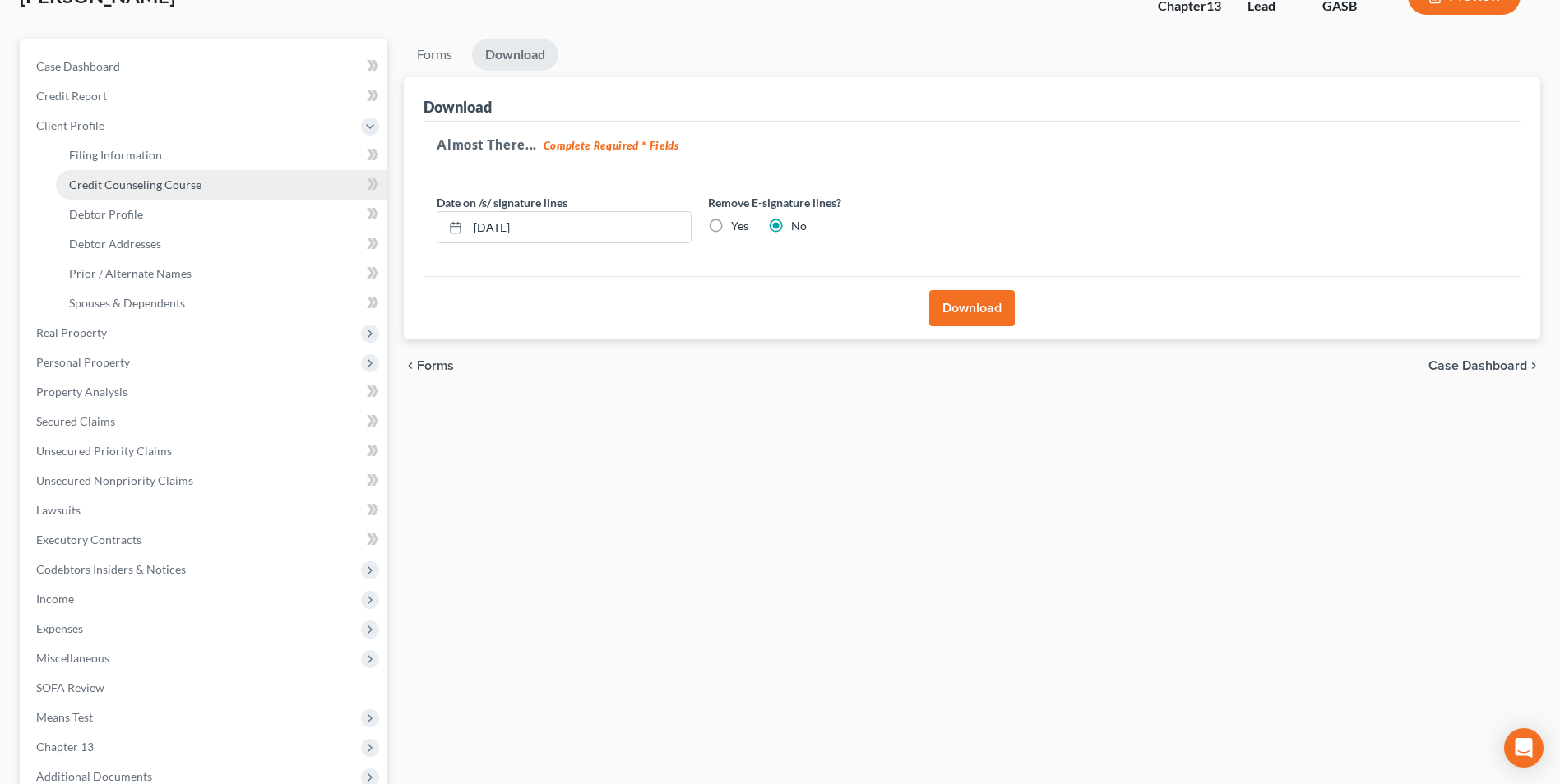
click at [114, 188] on span "Credit Counseling Course" at bounding box center [135, 184] width 133 height 14
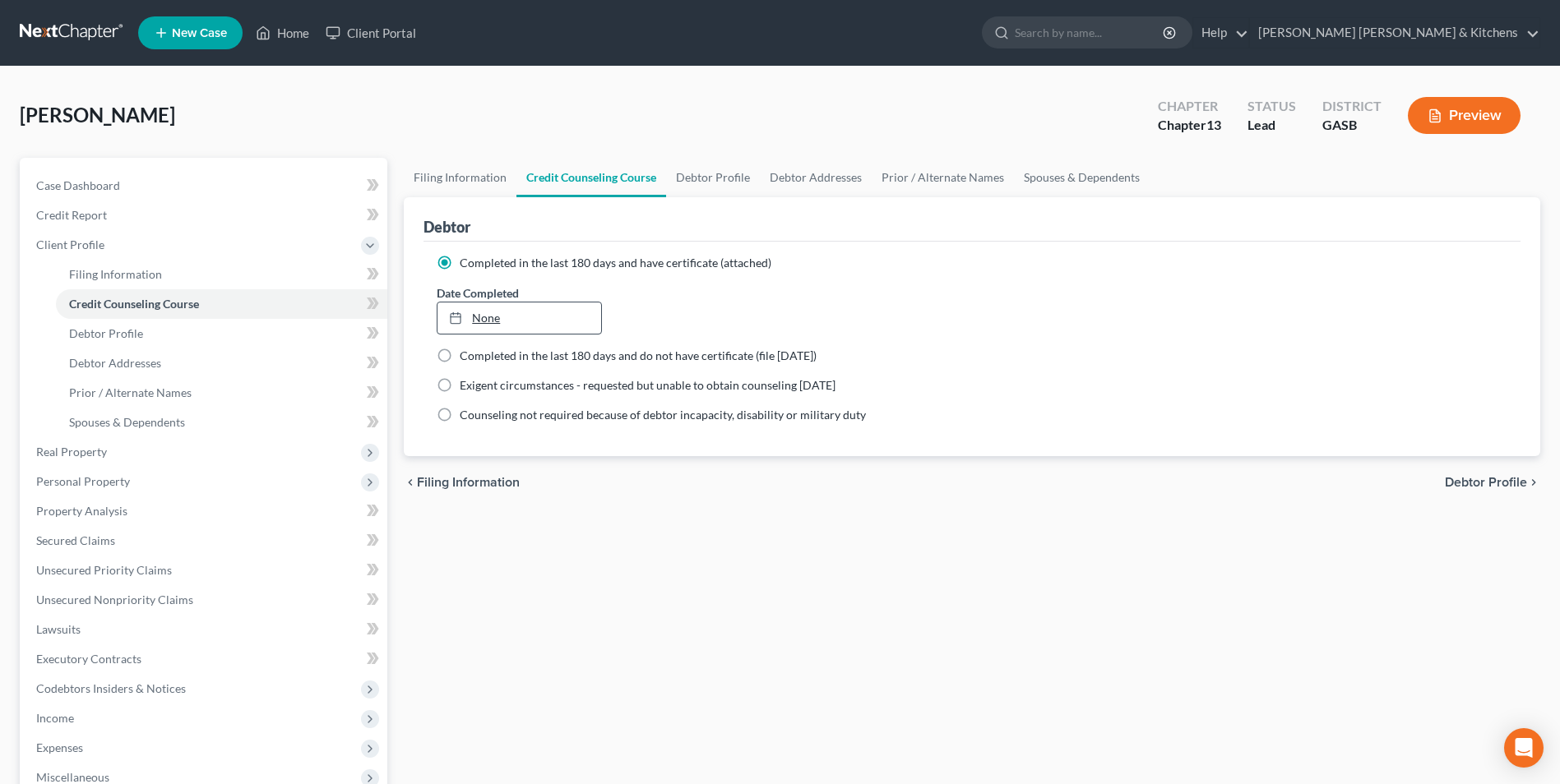
click at [485, 318] on link "None" at bounding box center [519, 317] width 163 height 31
drag, startPoint x: 565, startPoint y: 480, endPoint x: 499, endPoint y: 485, distance: 66.2
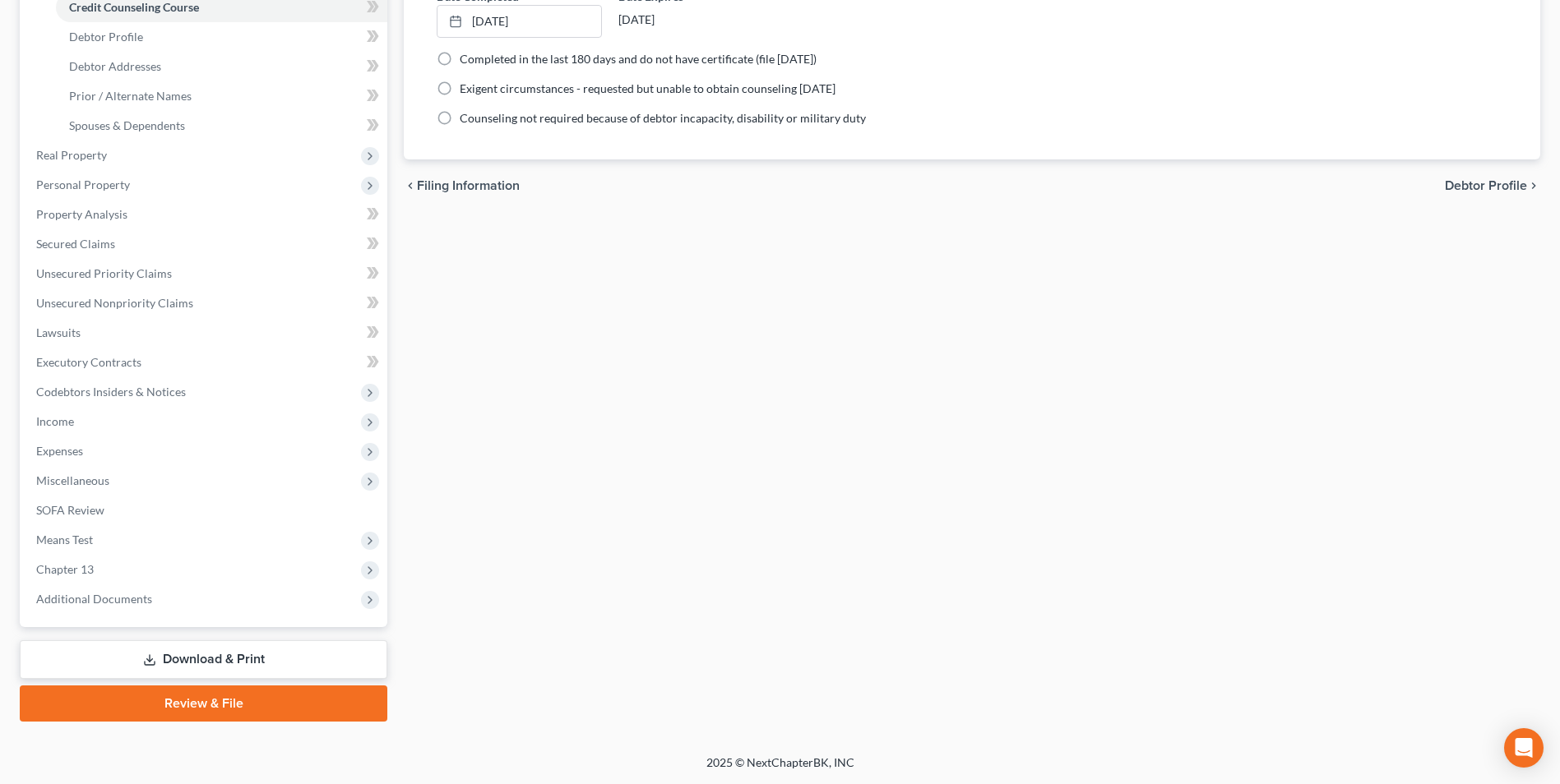
click at [212, 649] on link "Download & Print" at bounding box center [203, 659] width 367 height 38
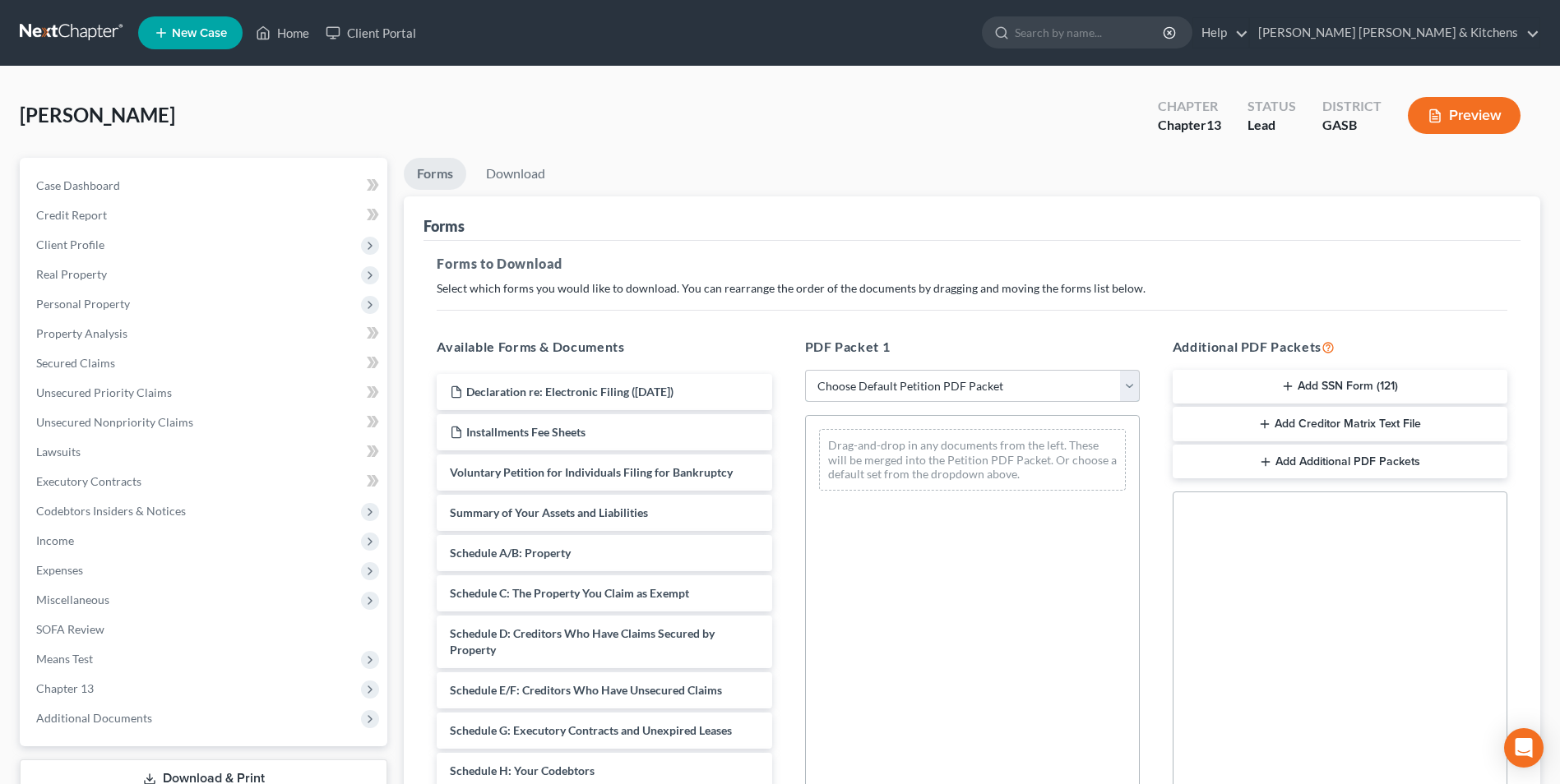
drag, startPoint x: 879, startPoint y: 389, endPoint x: 888, endPoint y: 403, distance: 16.6
click at [879, 389] on select "Choose Default Petition PDF Packet Complete Bankruptcy Petition (all forms and …" at bounding box center [972, 386] width 334 height 33
select select "0"
click at [805, 370] on select "Choose Default Petition PDF Packet Complete Bankruptcy Petition (all forms and …" at bounding box center [972, 386] width 334 height 33
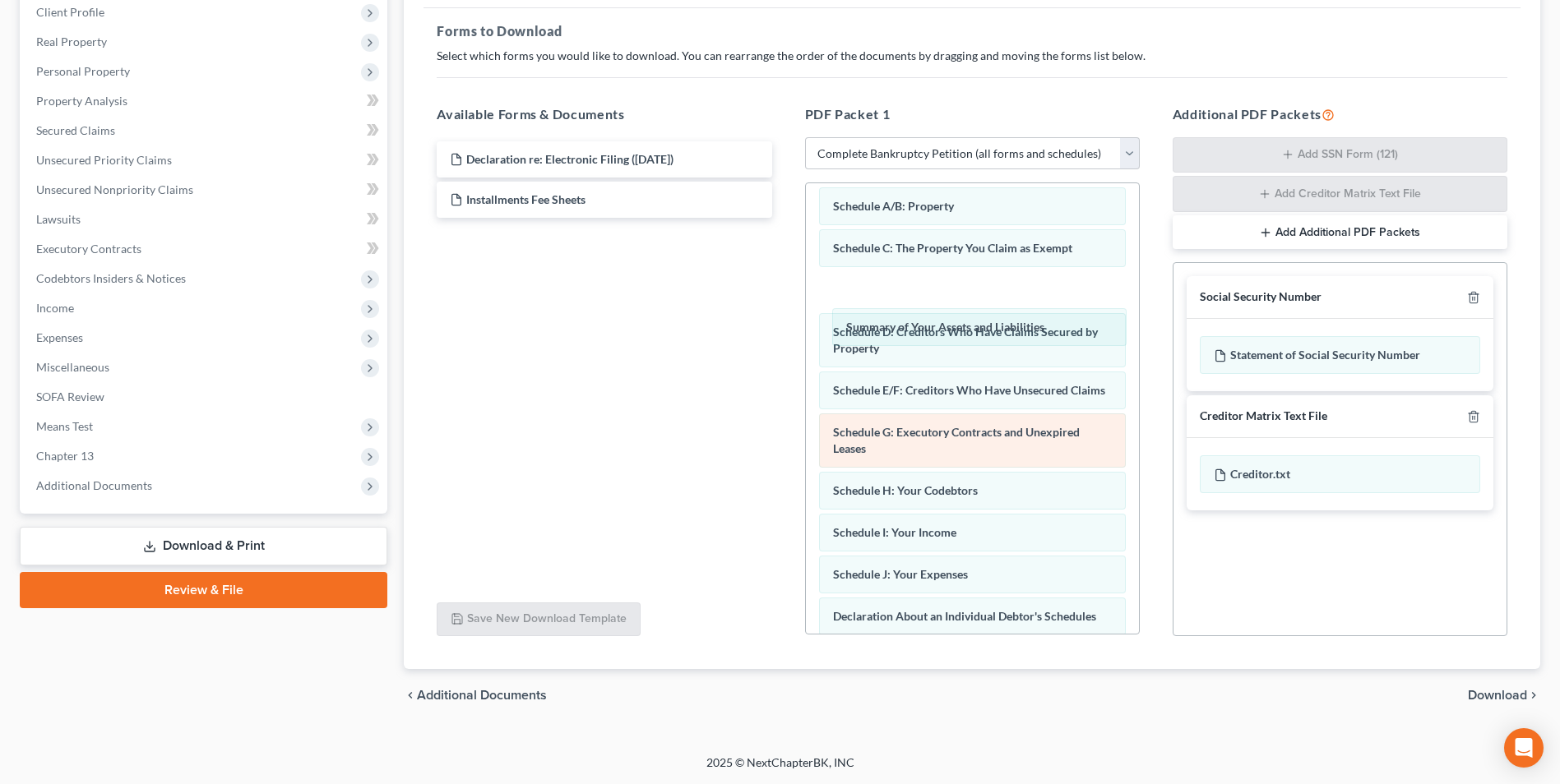
scroll to position [26, 0]
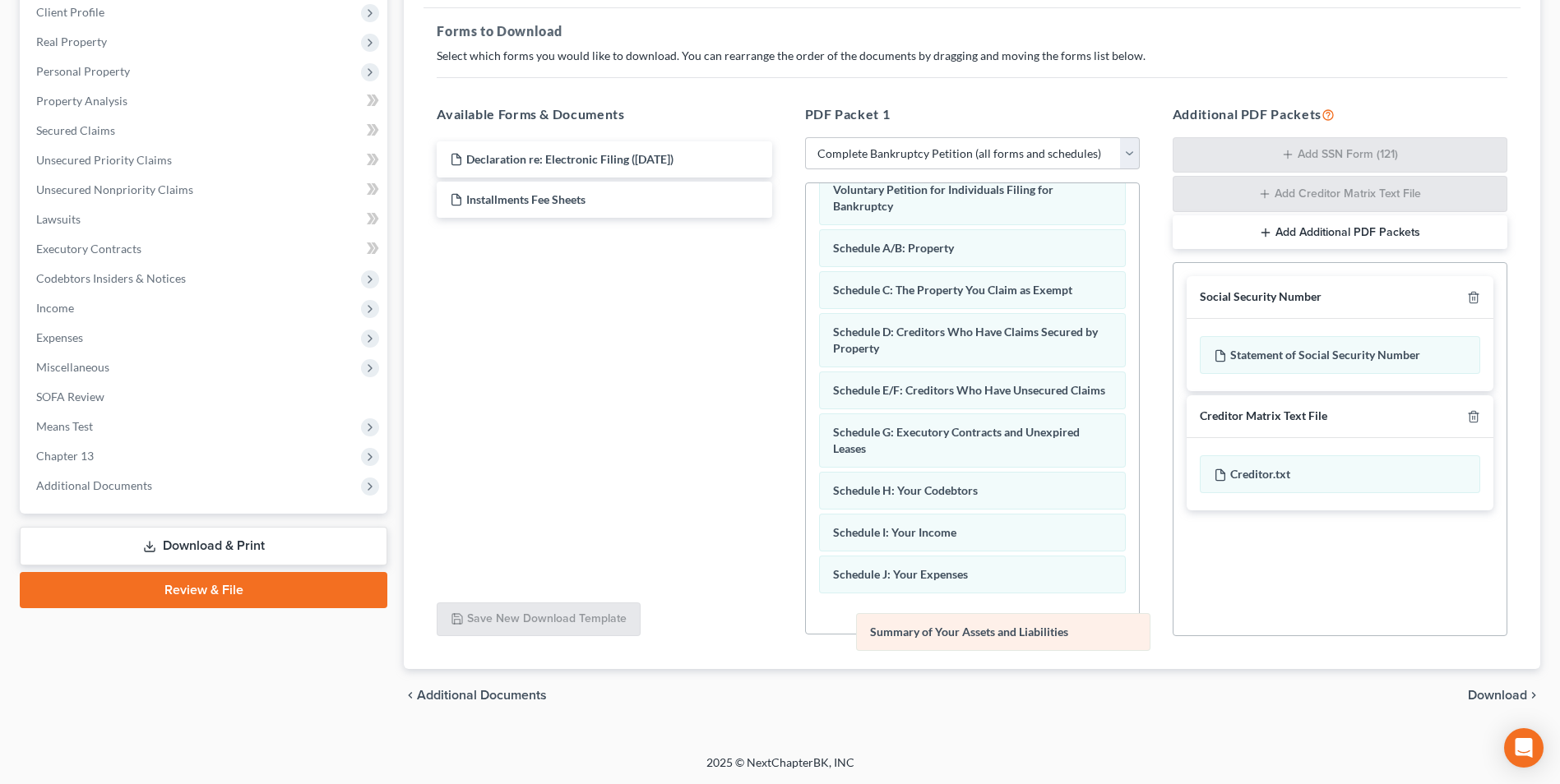
drag, startPoint x: 1032, startPoint y: 216, endPoint x: 1056, endPoint y: 637, distance: 421.7
click at [1062, 640] on div "Summary of Your Assets and Liabilities Voluntary Petition for Individuals Filin…" at bounding box center [973, 607] width 333 height 899
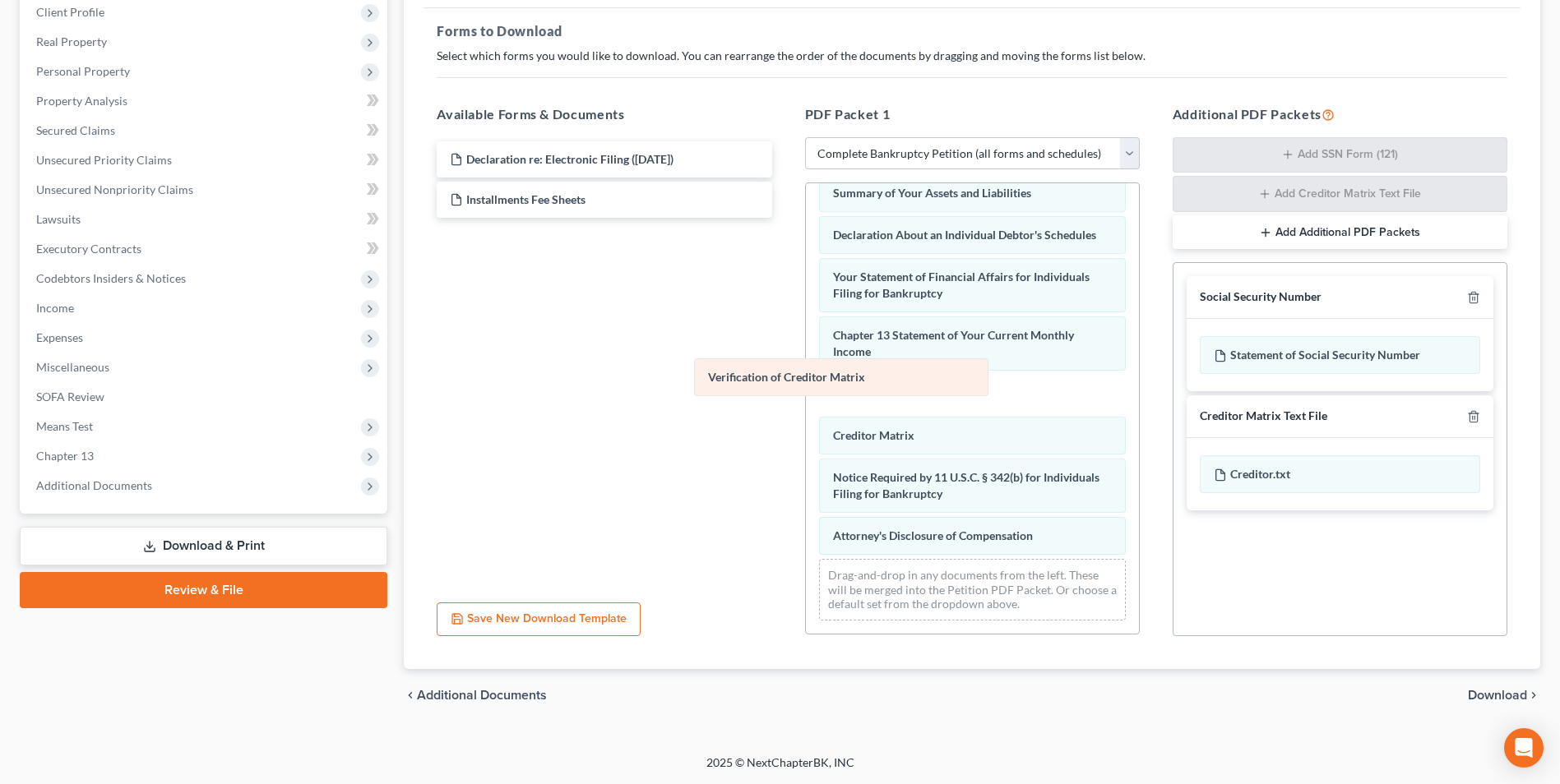
scroll to position [423, 0]
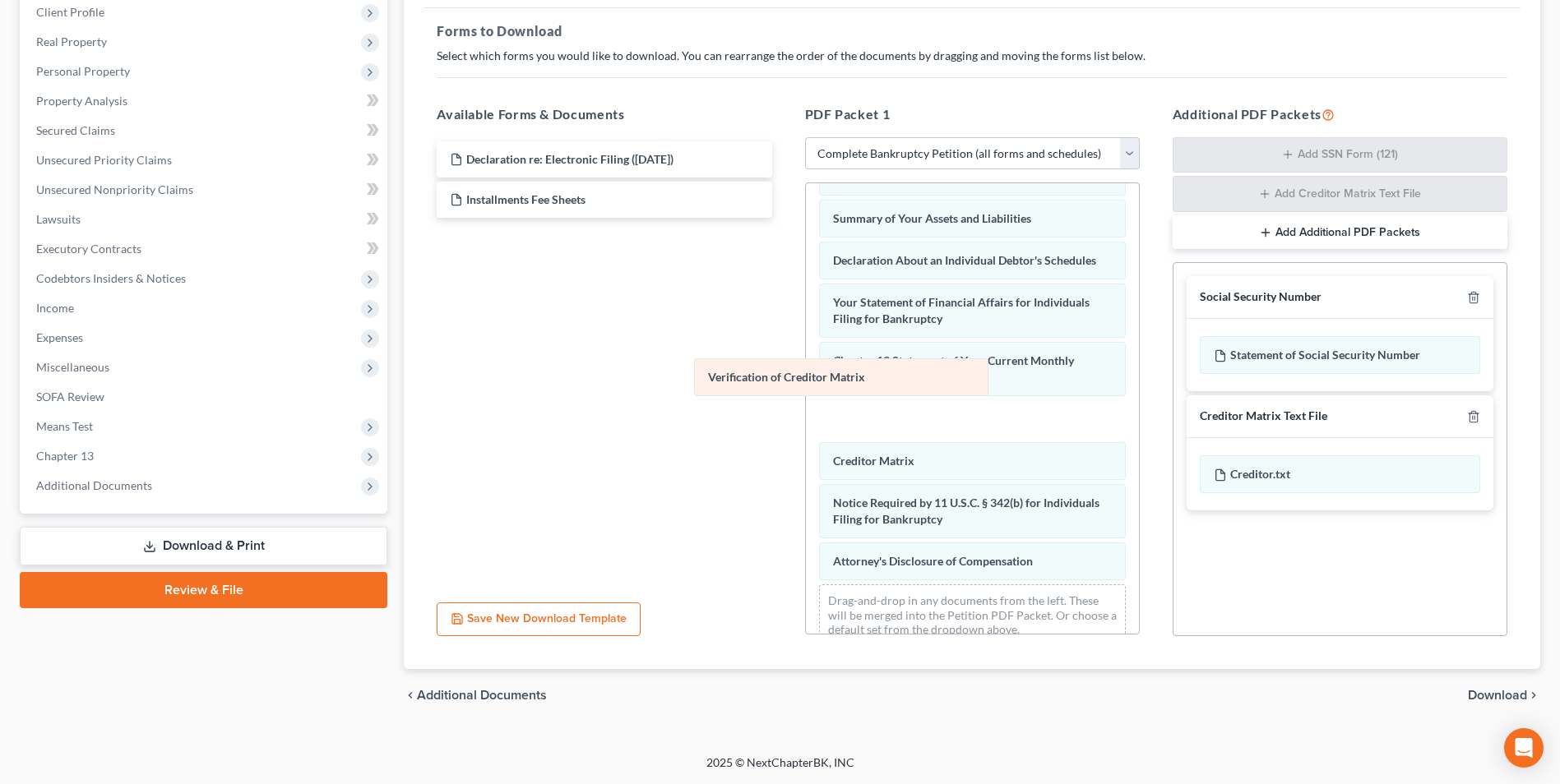
drag, startPoint x: 901, startPoint y: 437, endPoint x: 556, endPoint y: 274, distance: 381.6
click at [806, 275] on div "Verification of Creditor Matrix Voluntary Petition for Individuals Filing for B…" at bounding box center [973, 209] width 333 height 899
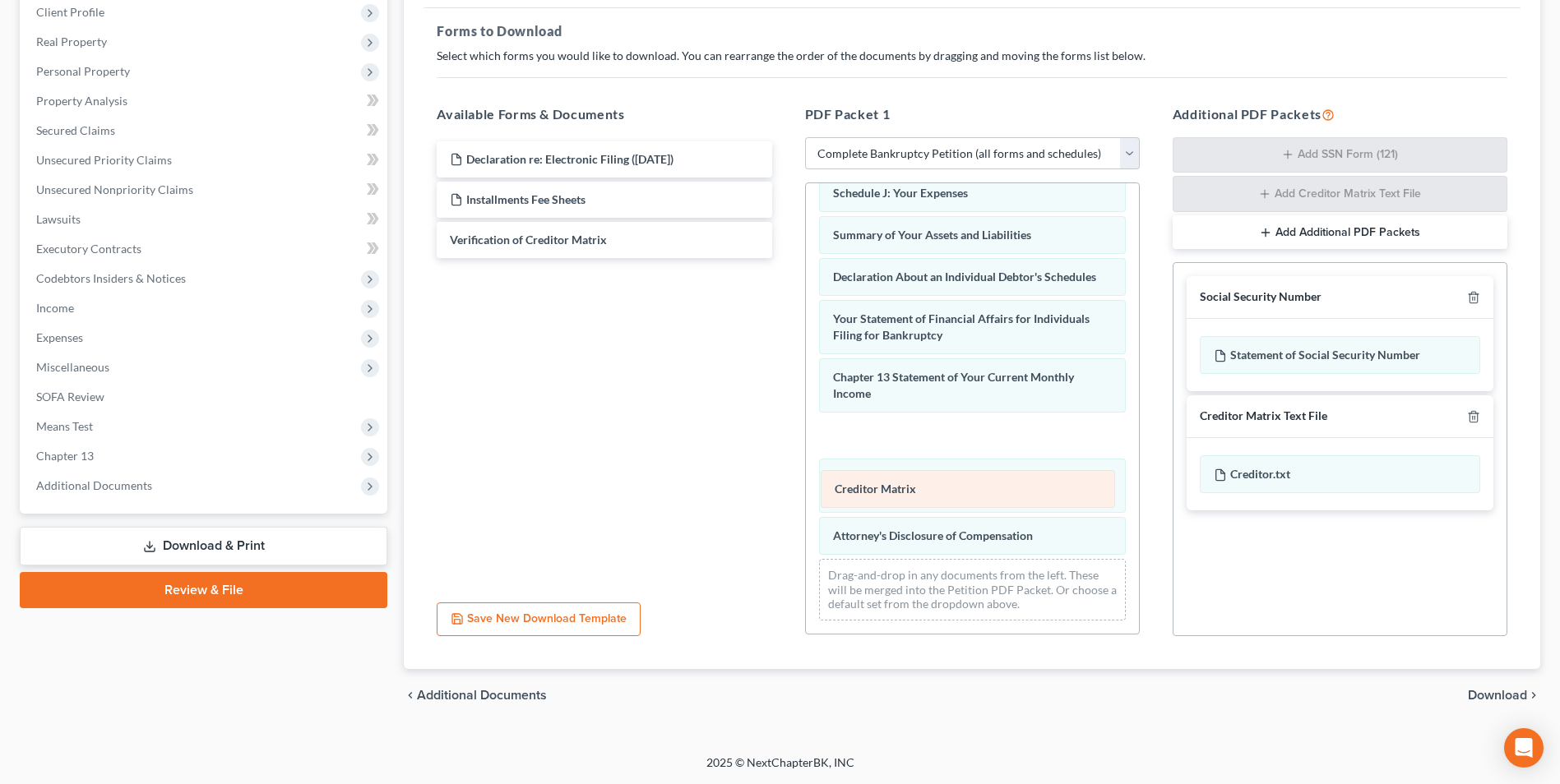
drag, startPoint x: 857, startPoint y: 432, endPoint x: 858, endPoint y: 493, distance: 61.0
click at [858, 487] on div "Creditor Matrix Voluntary Petition for Individuals Filing for Bankruptcy Schedu…" at bounding box center [973, 205] width 333 height 857
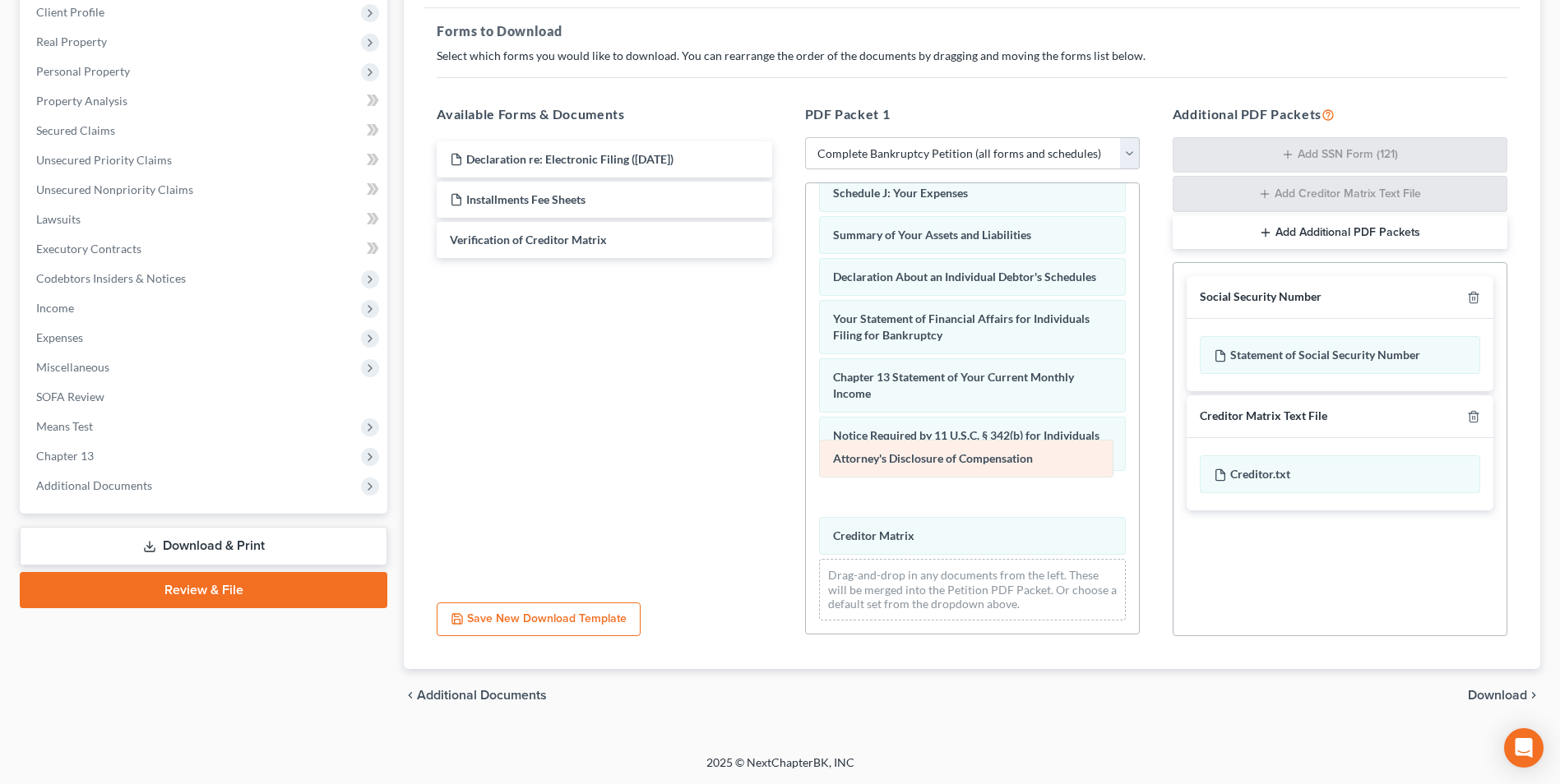
drag, startPoint x: 858, startPoint y: 538, endPoint x: 858, endPoint y: 435, distance: 103.0
click at [858, 435] on div "Attorney's Disclosure of Compensation Voluntary Petition for Individuals Filing…" at bounding box center [973, 205] width 333 height 857
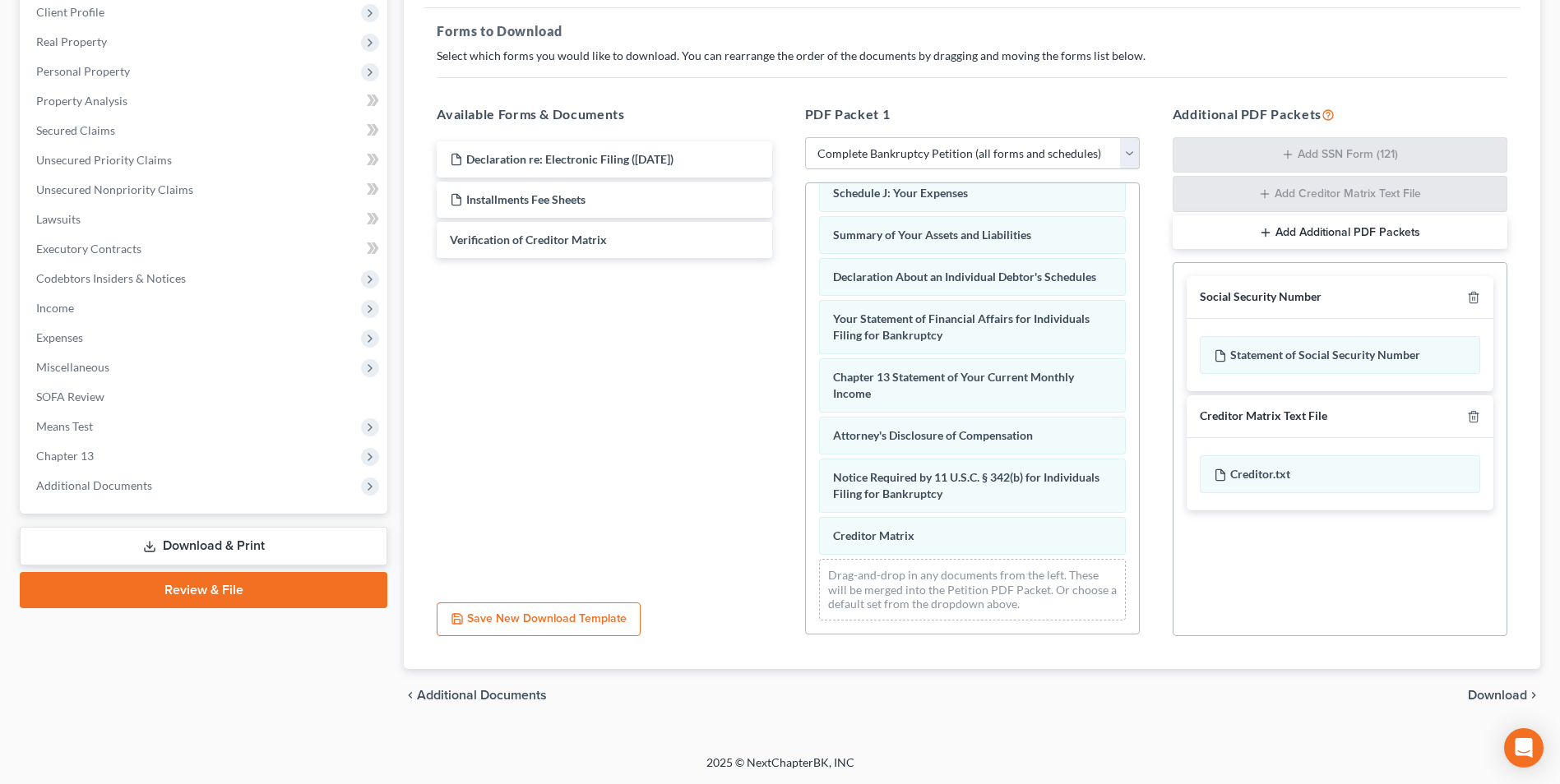
click at [1497, 696] on span "Download" at bounding box center [1498, 695] width 59 height 13
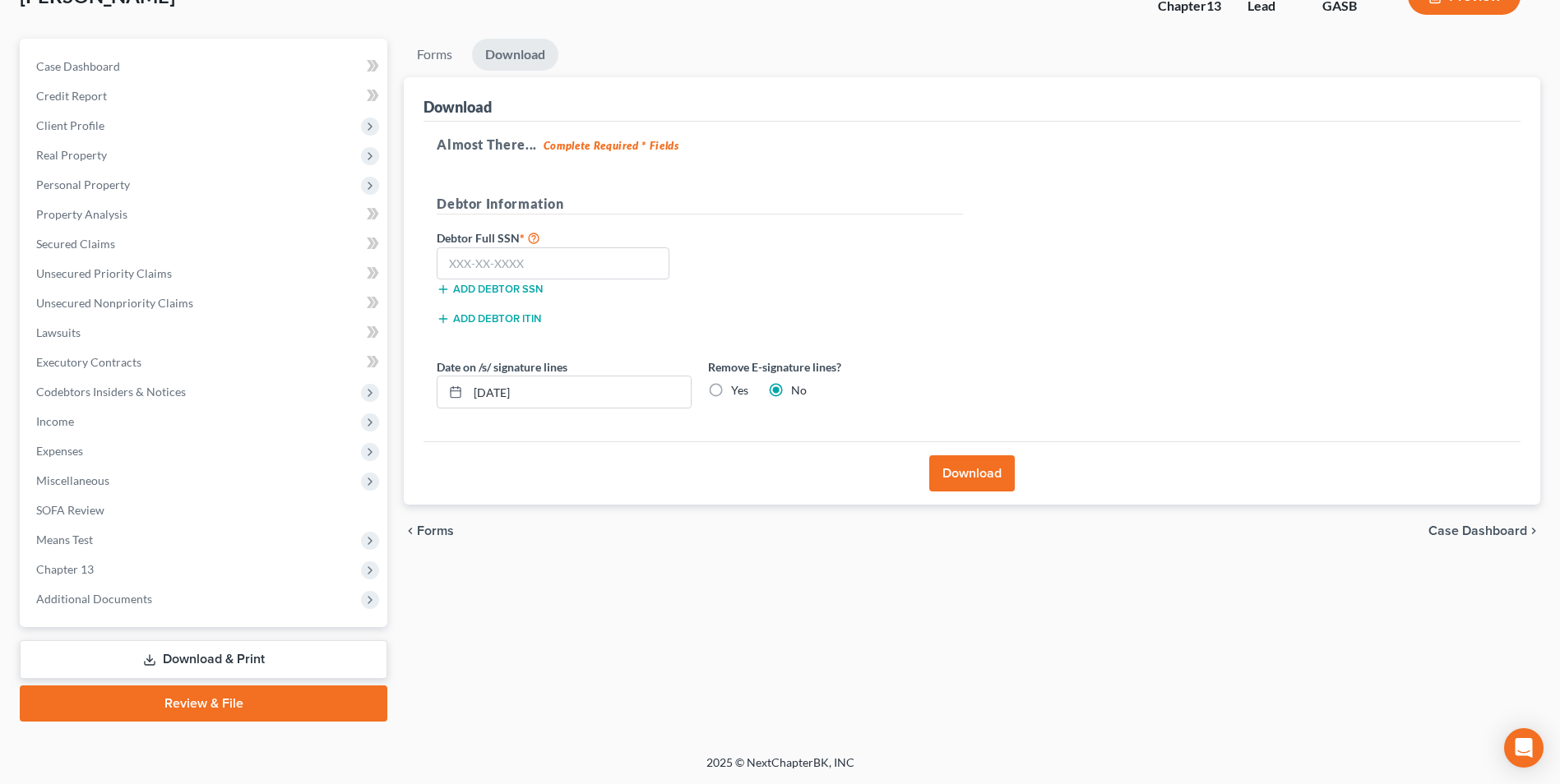
scroll to position [119, 0]
click at [479, 268] on input "text" at bounding box center [553, 264] width 233 height 33
type input "258-94-1886"
drag, startPoint x: 994, startPoint y: 482, endPoint x: 971, endPoint y: 475, distance: 24.0
click at [993, 482] on button "Download" at bounding box center [972, 473] width 86 height 37
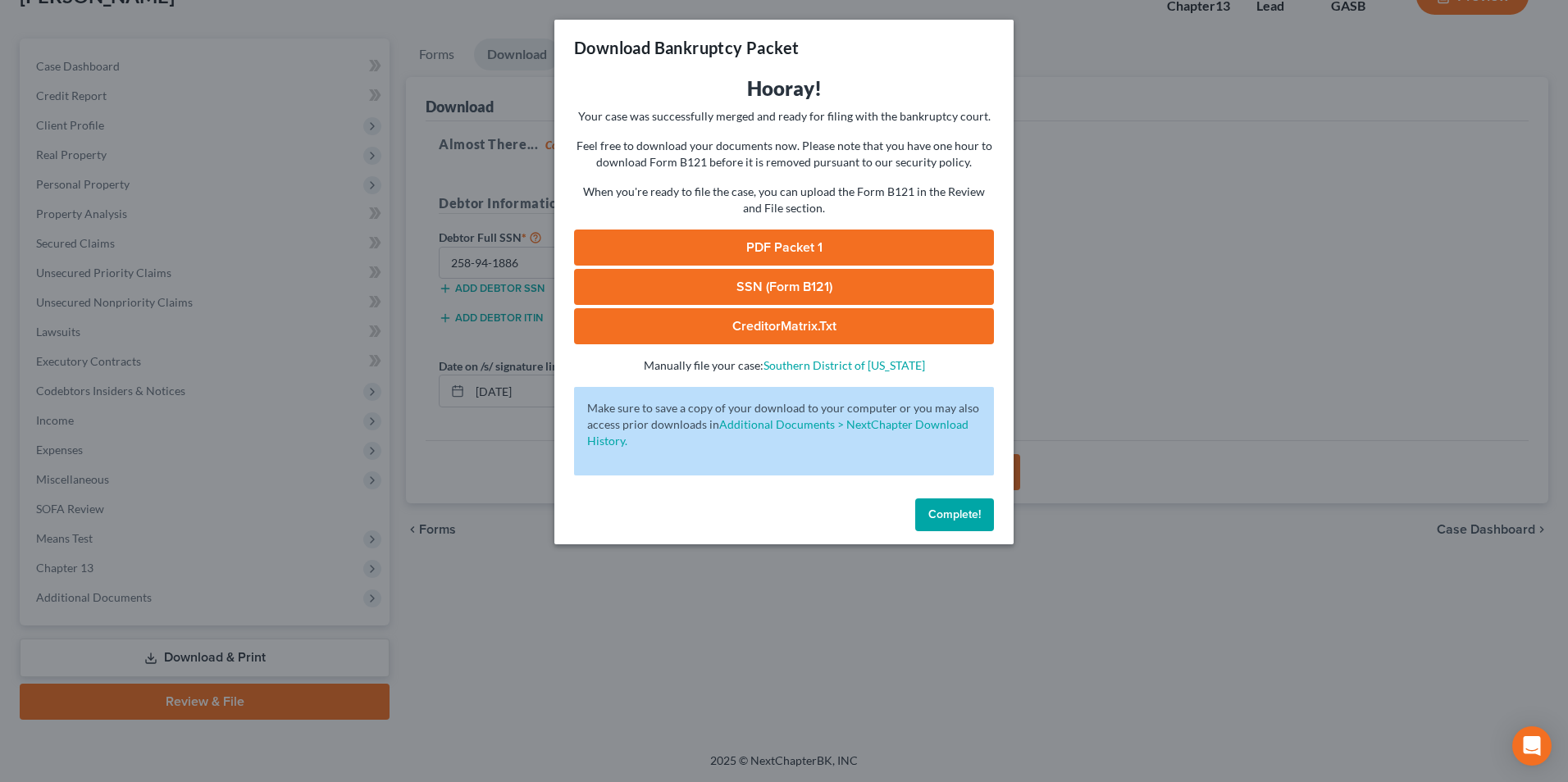
click at [787, 288] on link "SSN (Form B121)" at bounding box center [784, 287] width 420 height 36
click at [700, 238] on link "PDF Packet 1" at bounding box center [784, 247] width 420 height 36
drag, startPoint x: 739, startPoint y: 327, endPoint x: 750, endPoint y: 335, distance: 13.6
click at [739, 327] on link "CreditorMatrix.txt" at bounding box center [784, 326] width 420 height 36
drag, startPoint x: 583, startPoint y: 706, endPoint x: 184, endPoint y: 313, distance: 560.0
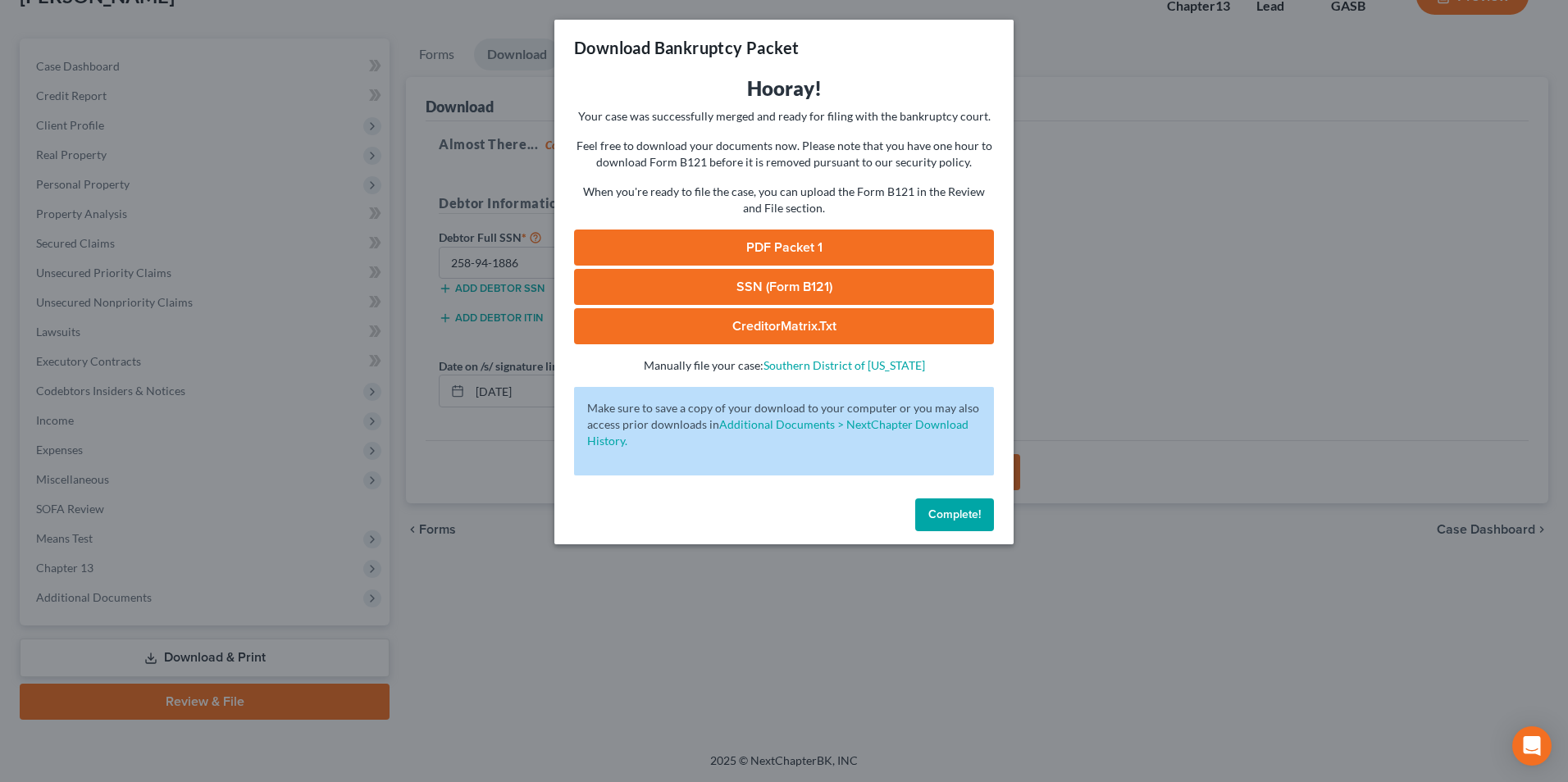
click at [576, 706] on div "Download Bankruptcy Packet Hooray! Your case was successfully merged and ready …" at bounding box center [784, 391] width 1568 height 782
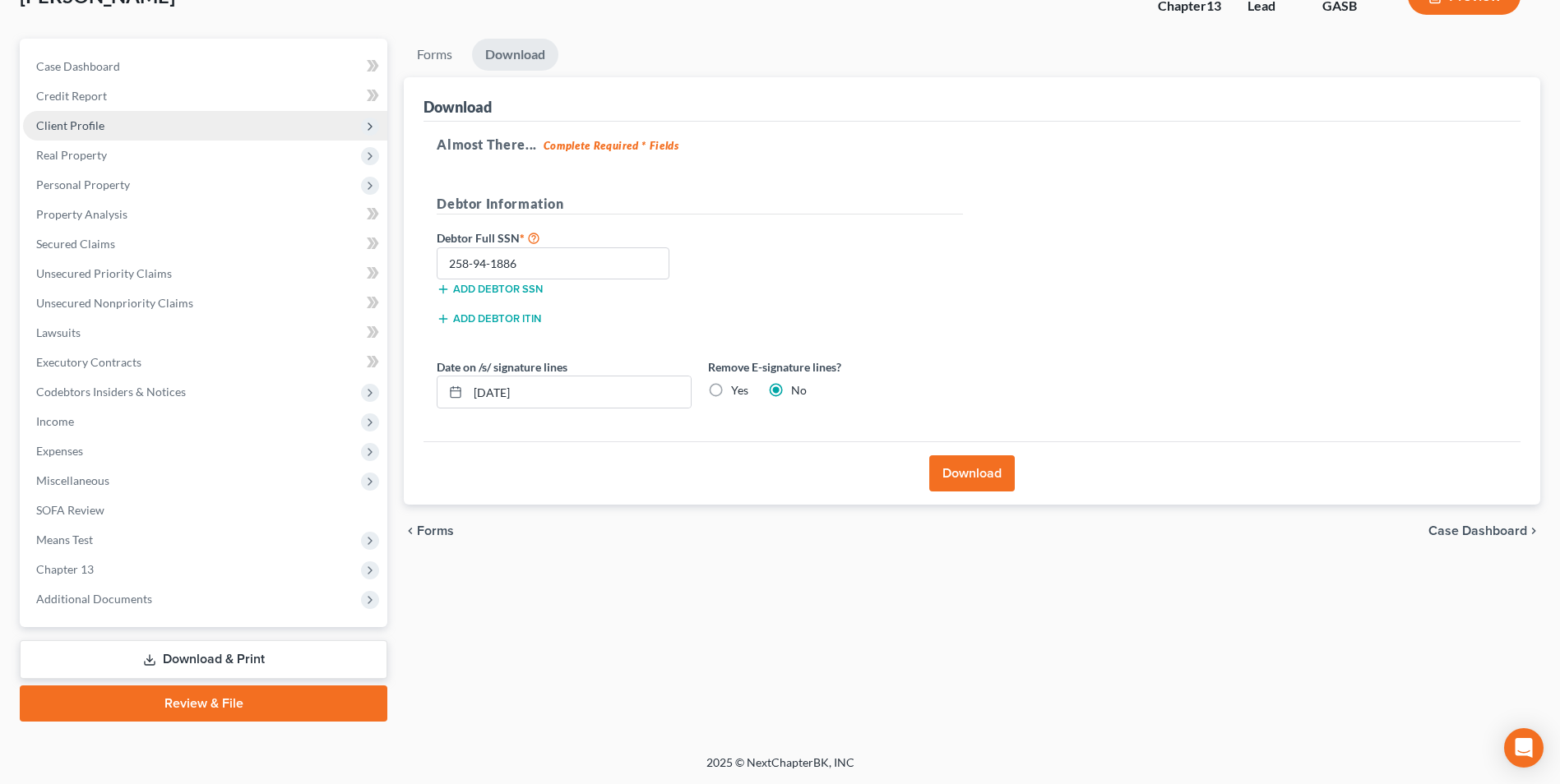
click at [72, 131] on span "Client Profile" at bounding box center [70, 126] width 69 height 14
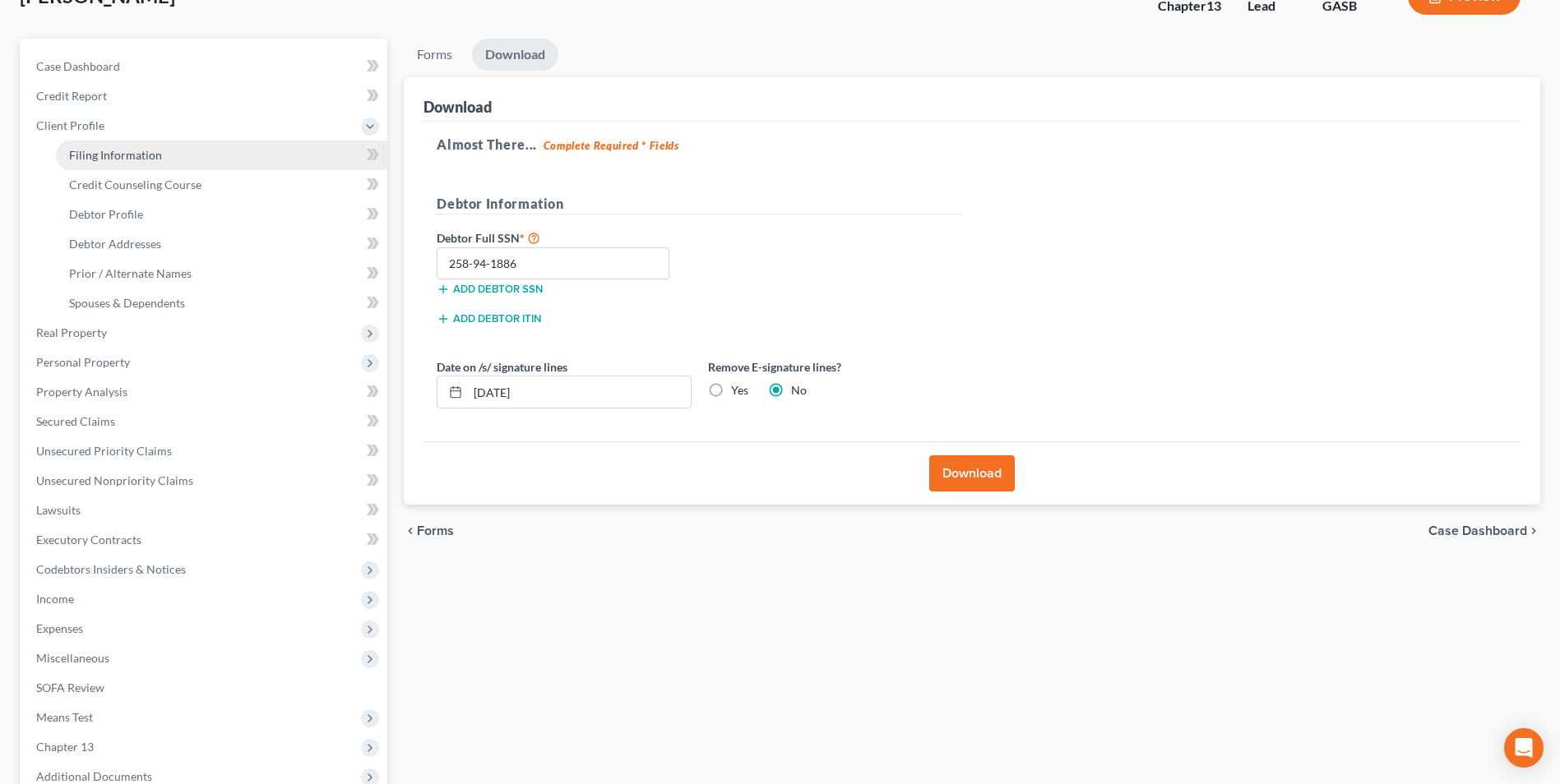
click at [78, 148] on span "Filing Information" at bounding box center [115, 155] width 93 height 14
select select "1"
select select "0"
select select "3"
select select "20"
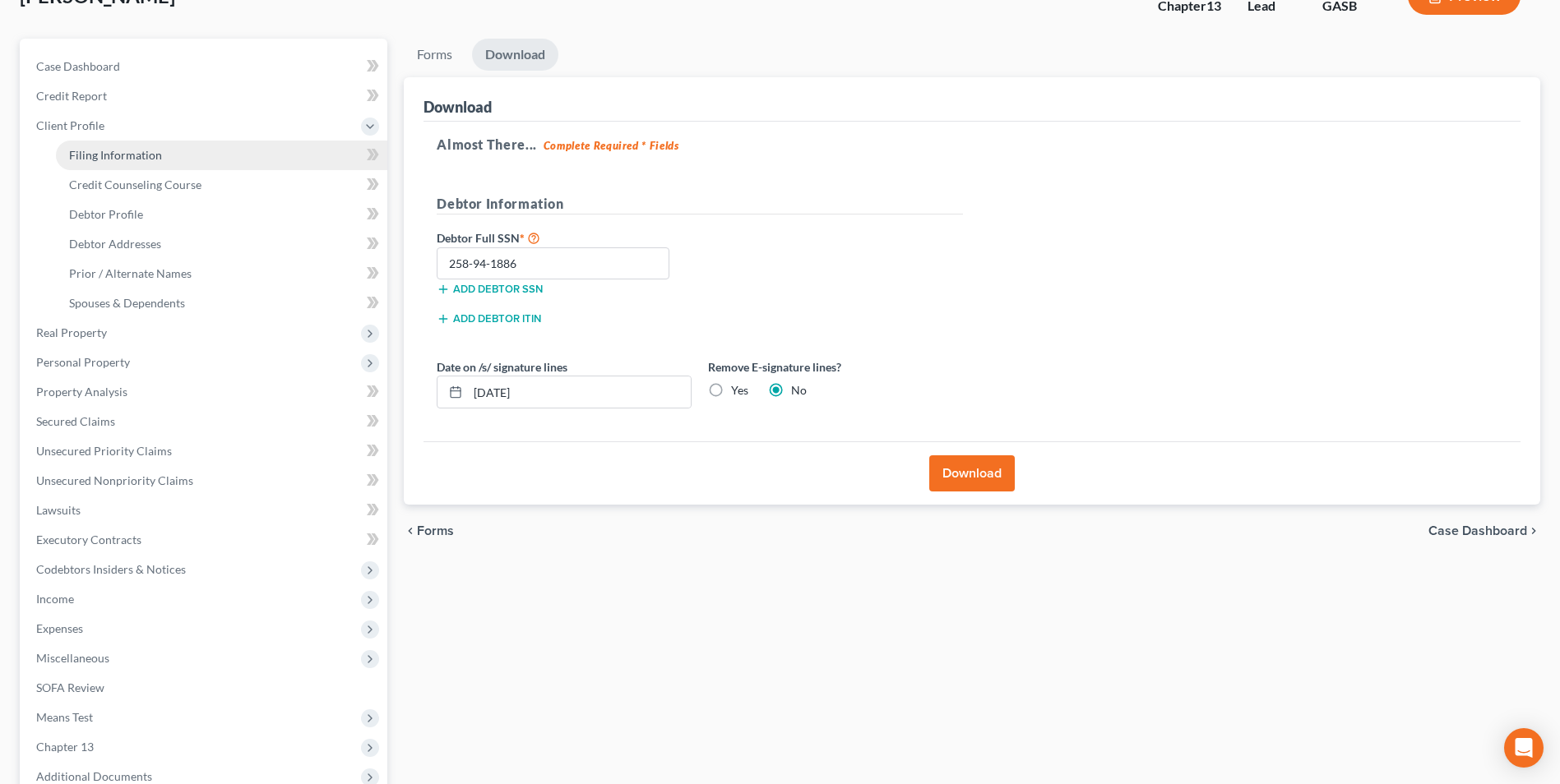
select select "0"
select select "10"
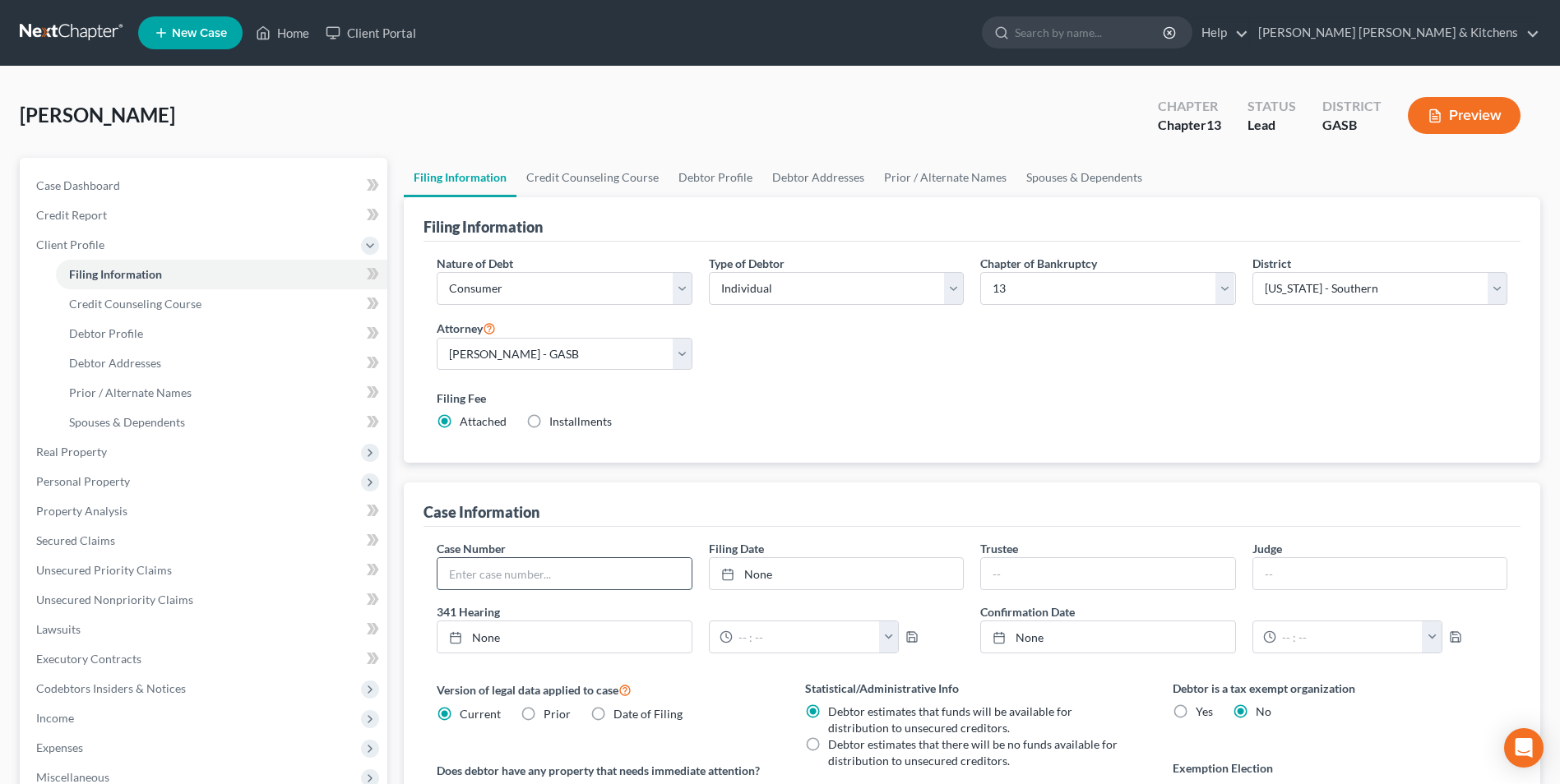
click at [493, 579] on input "text" at bounding box center [564, 573] width 253 height 31
type input "25-30140"
click at [289, 35] on link "Home" at bounding box center [283, 32] width 70 height 29
